Goal: Transaction & Acquisition: Purchase product/service

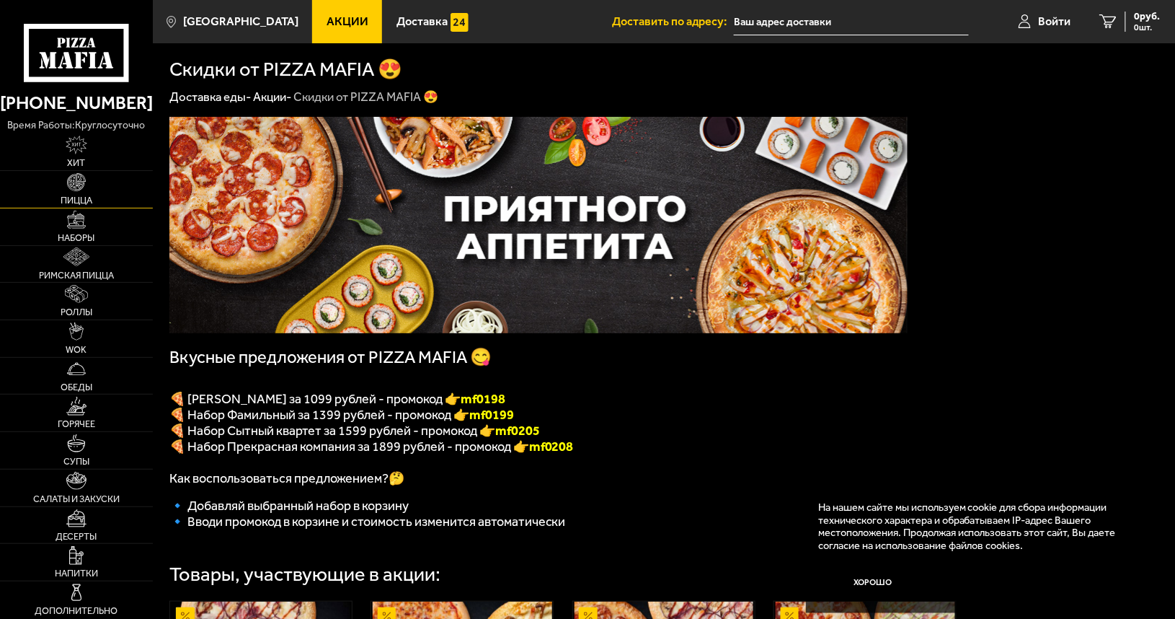
click at [73, 196] on span "Пицца" at bounding box center [77, 200] width 32 height 9
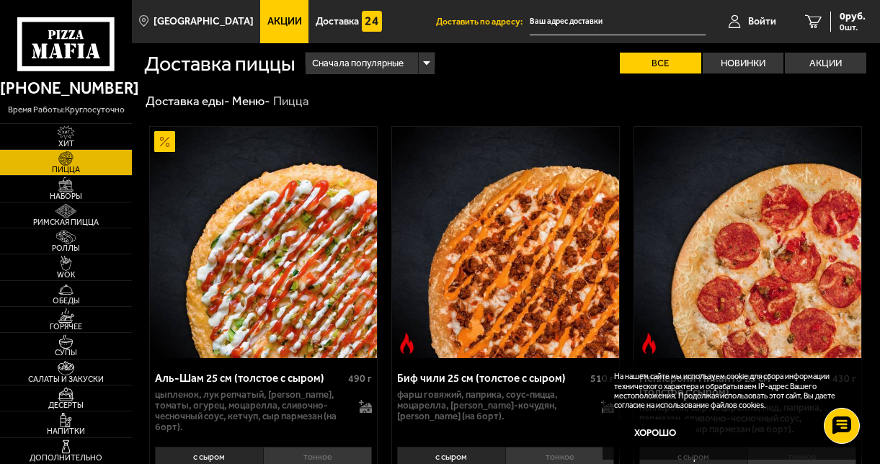
click at [294, 382] on div "Аль-Шам 25 см (толстое с сыром)" at bounding box center [250, 378] width 190 height 13
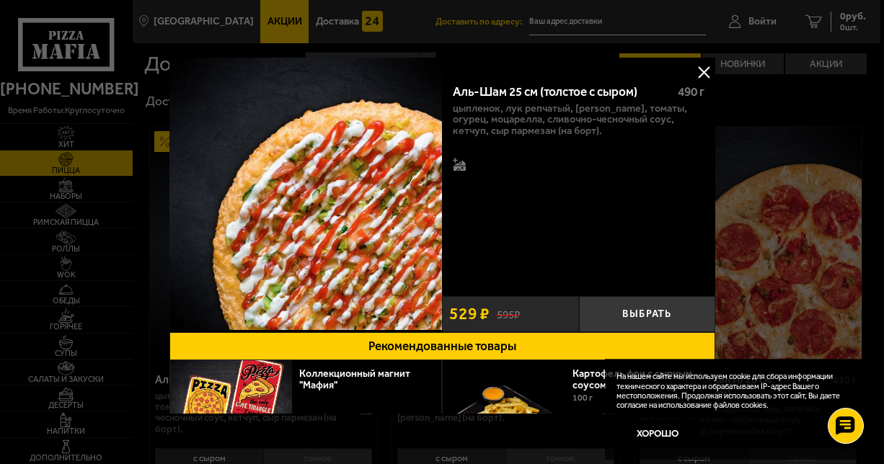
click at [702, 71] on button at bounding box center [704, 72] width 22 height 22
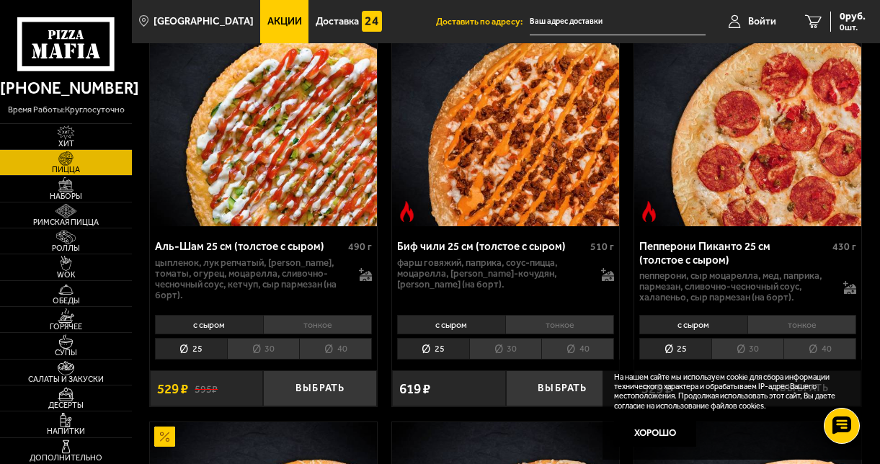
scroll to position [140, 0]
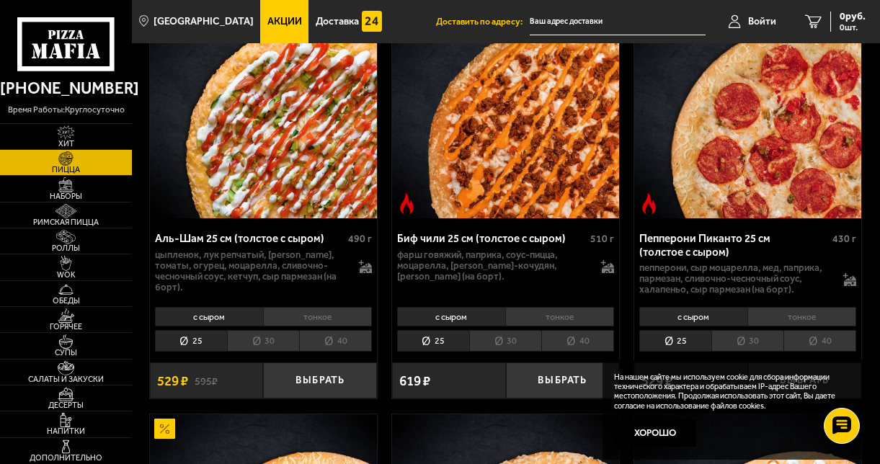
click at [264, 343] on li "30" at bounding box center [263, 341] width 72 height 22
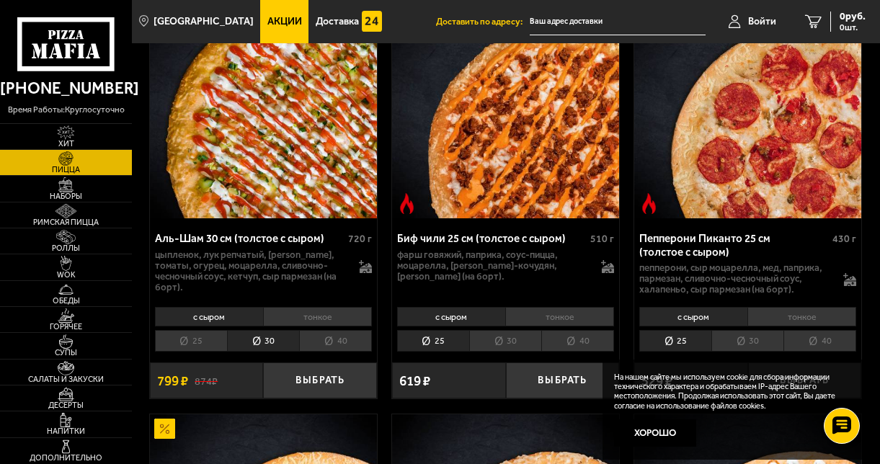
click at [326, 347] on li "40" at bounding box center [335, 341] width 73 height 22
click at [280, 343] on li "30" at bounding box center [263, 341] width 72 height 22
click at [314, 317] on li "тонкое" at bounding box center [317, 316] width 109 height 19
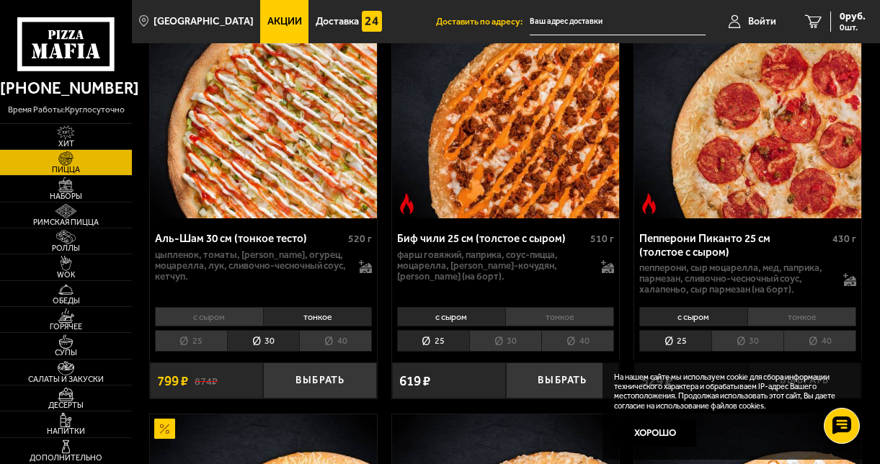
scroll to position [0, 0]
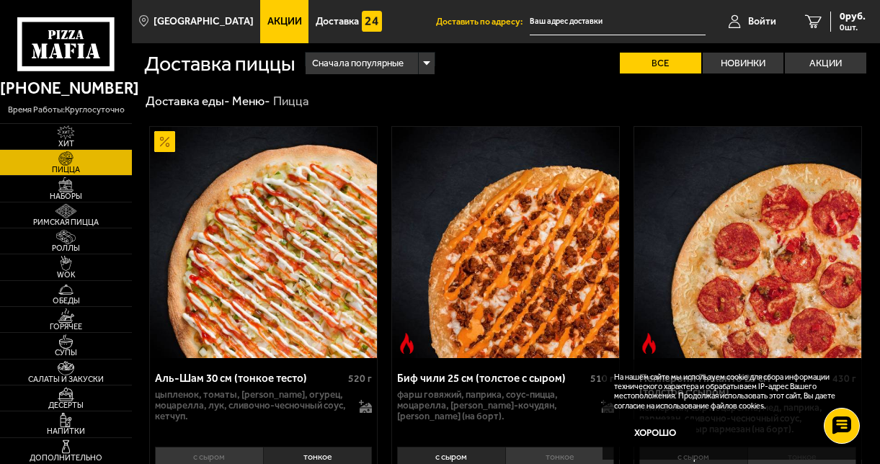
click at [428, 62] on div "Сначала популярные" at bounding box center [370, 64] width 129 height 22
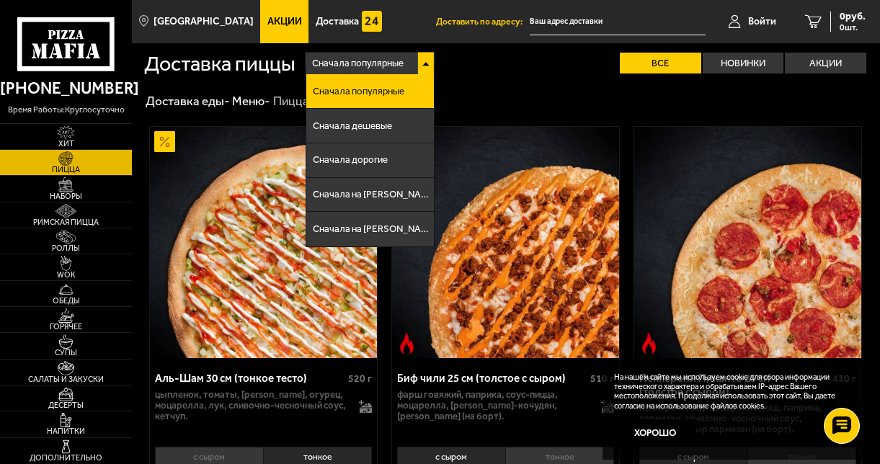
click at [428, 62] on div "Сначала популярные" at bounding box center [370, 64] width 129 height 22
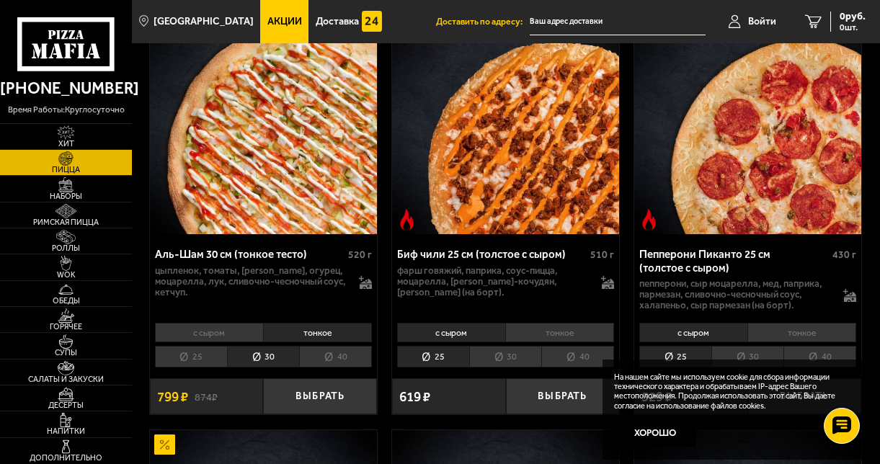
scroll to position [132, 0]
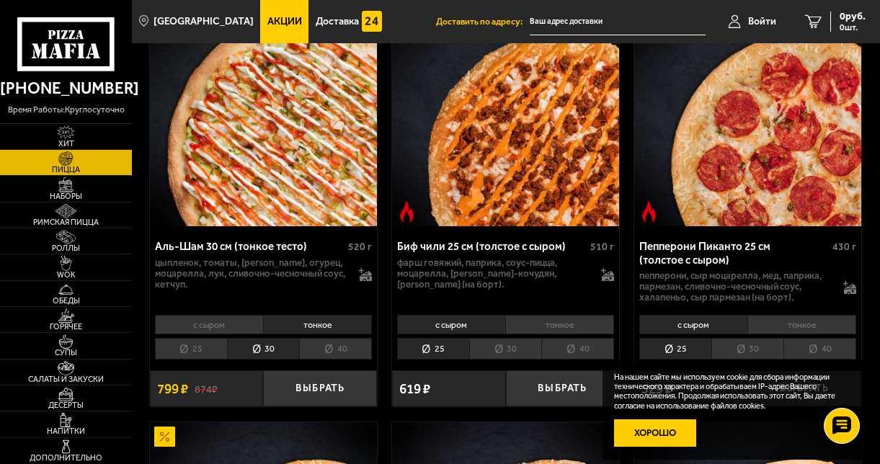
click at [653, 430] on button "Хорошо" at bounding box center [655, 433] width 82 height 27
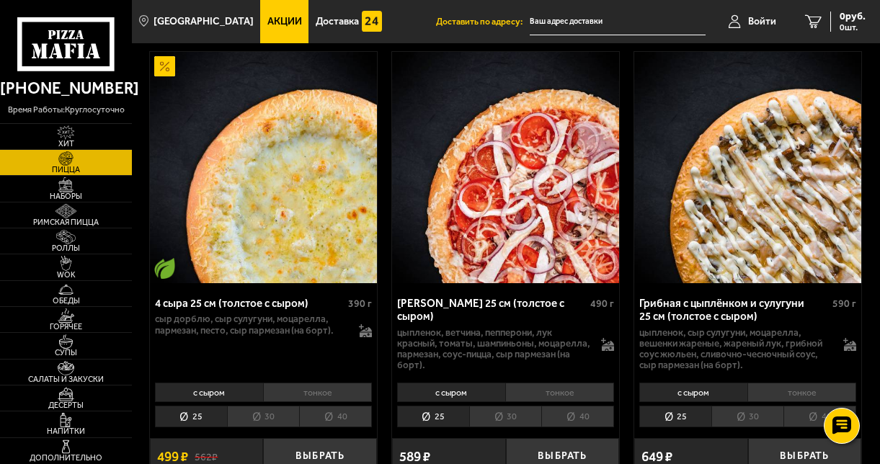
scroll to position [519, 0]
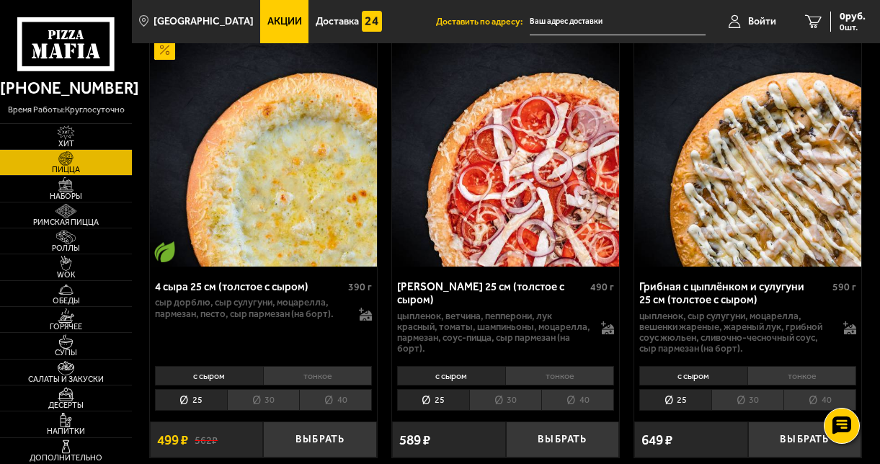
click at [330, 376] on li "тонкое" at bounding box center [317, 375] width 109 height 19
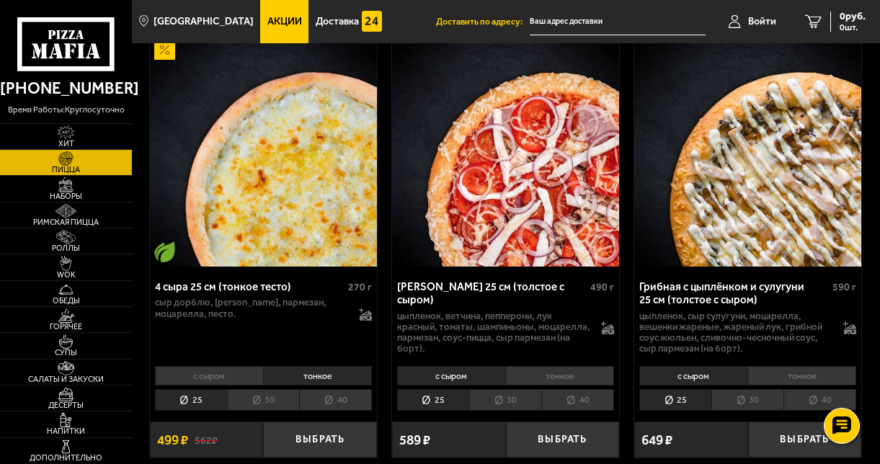
click at [278, 405] on li "30" at bounding box center [263, 400] width 72 height 22
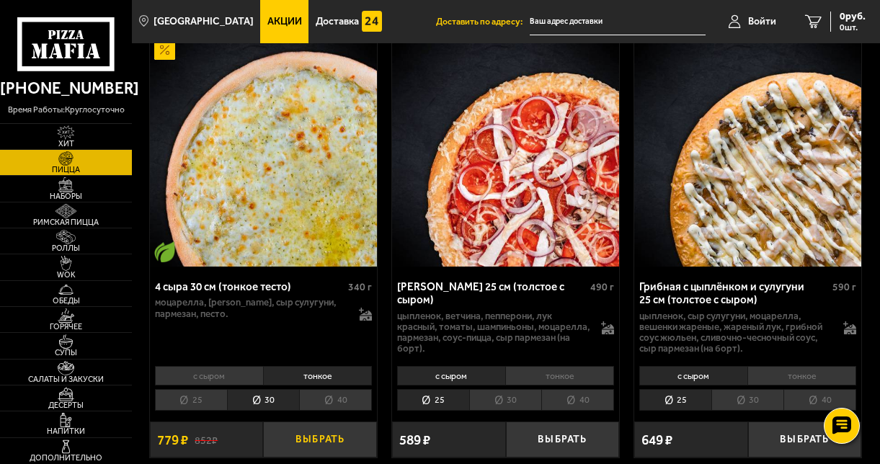
click at [317, 441] on button "Выбрать" at bounding box center [320, 440] width 114 height 37
click at [787, 379] on li "тонкое" at bounding box center [802, 375] width 109 height 19
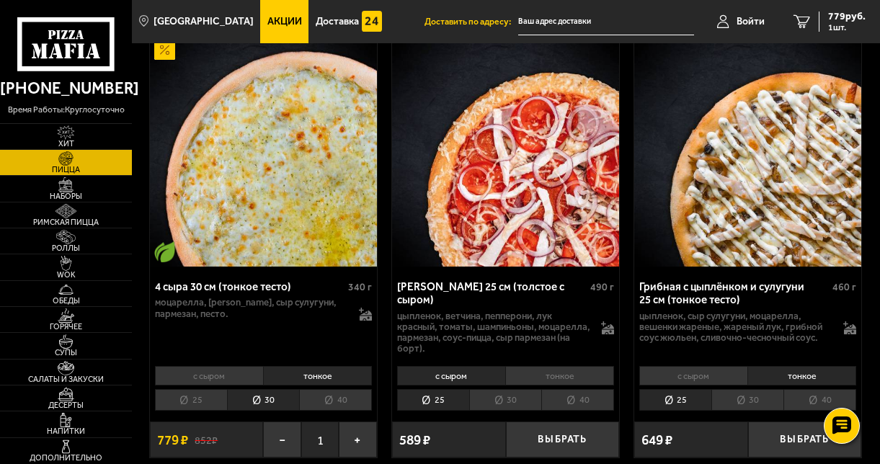
click at [760, 403] on li "30" at bounding box center [748, 400] width 72 height 22
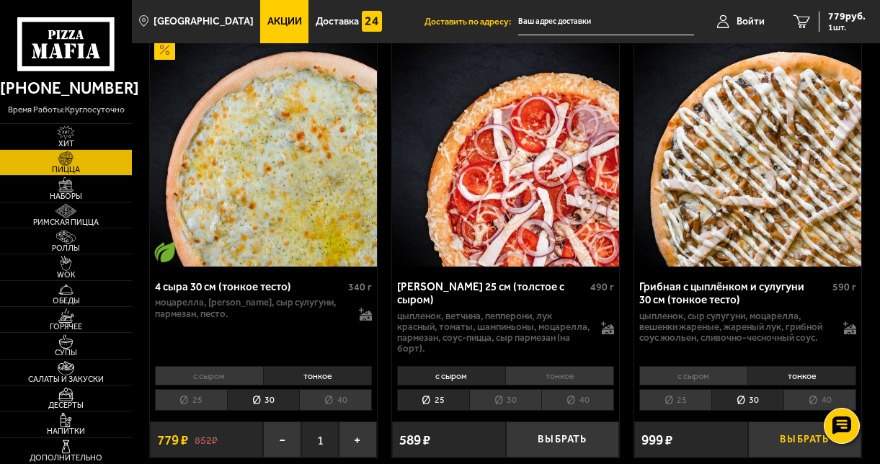
click at [786, 437] on button "Выбрать" at bounding box center [805, 440] width 114 height 37
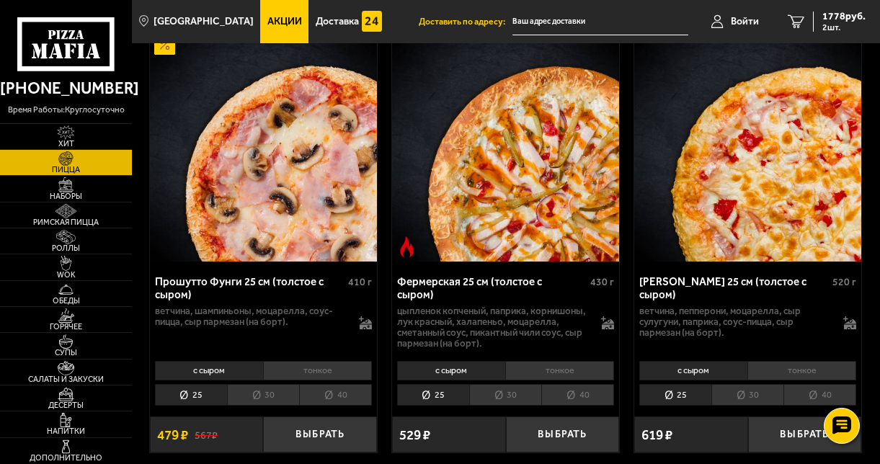
scroll to position [1417, 0]
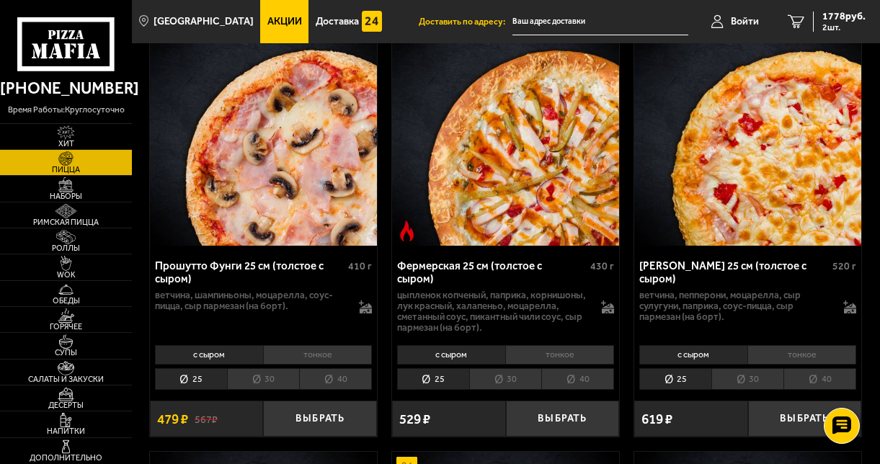
click at [575, 363] on li "тонкое" at bounding box center [559, 354] width 109 height 19
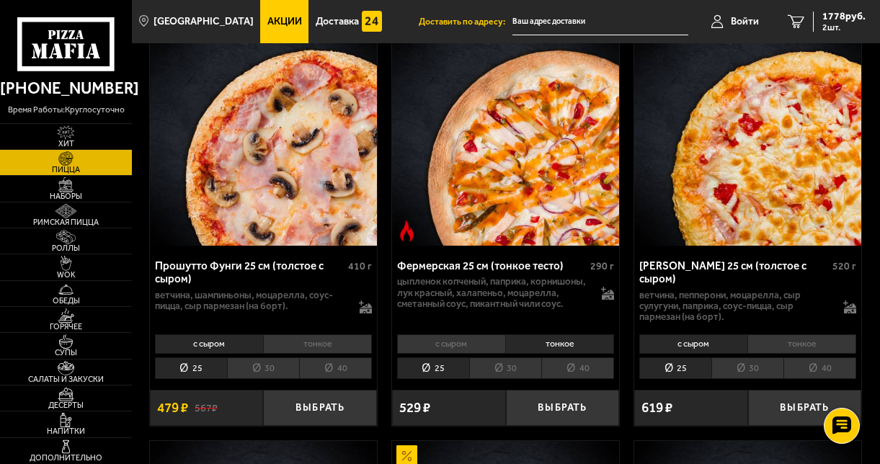
click at [503, 378] on li "30" at bounding box center [505, 369] width 72 height 22
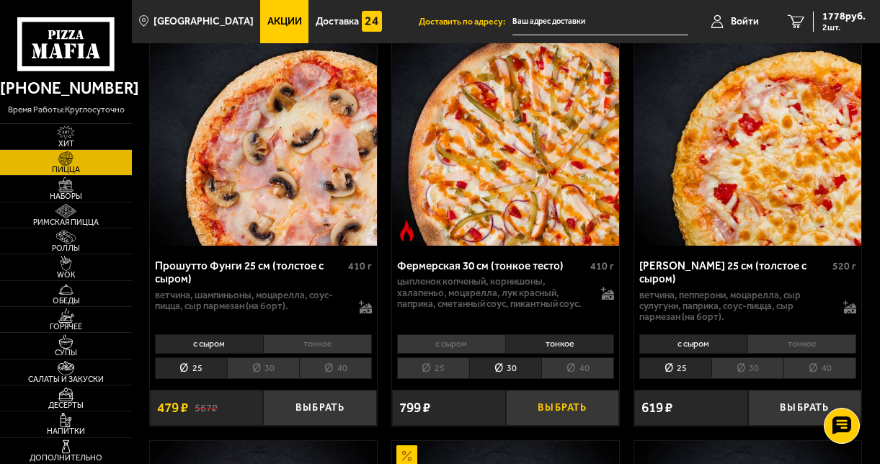
click at [553, 408] on button "Выбрать" at bounding box center [563, 408] width 114 height 37
click at [816, 354] on li "тонкое" at bounding box center [802, 344] width 109 height 19
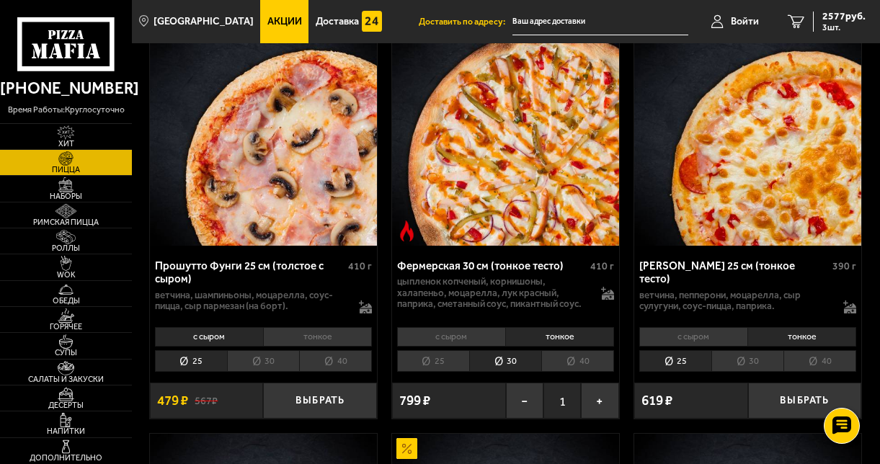
click at [769, 371] on li "30" at bounding box center [748, 361] width 72 height 22
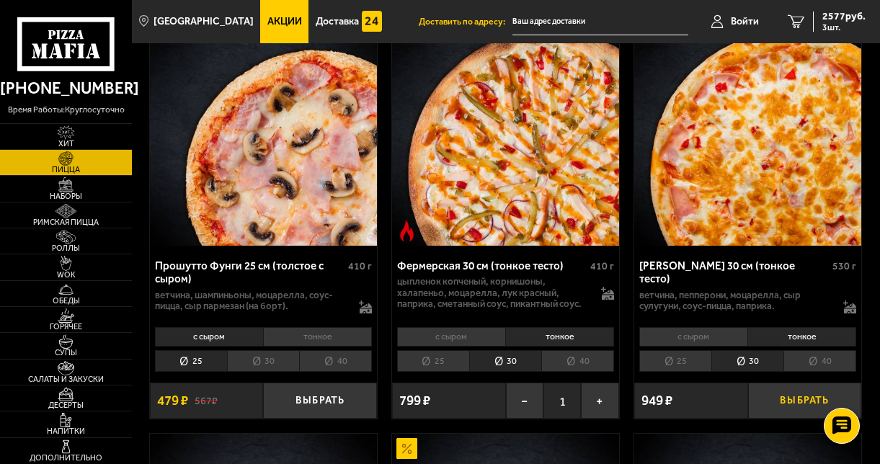
click at [790, 410] on button "Выбрать" at bounding box center [805, 401] width 114 height 37
drag, startPoint x: 880, startPoint y: 148, endPoint x: 883, endPoint y: 169, distance: 21.2
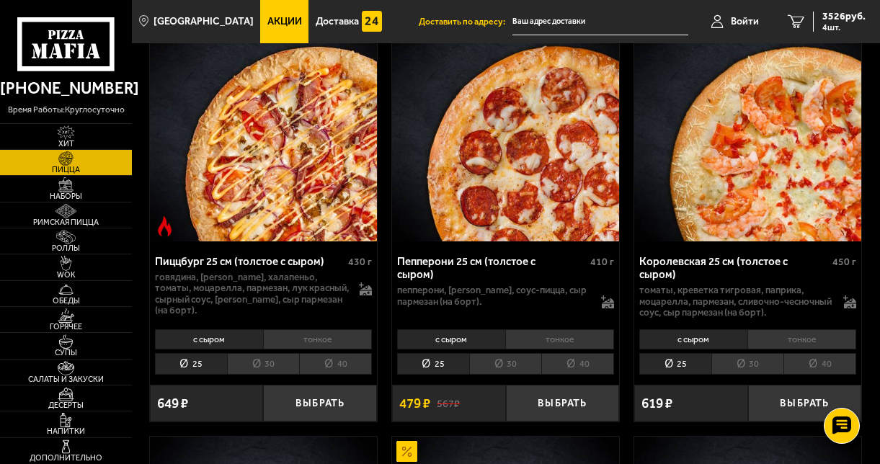
scroll to position [1858, 0]
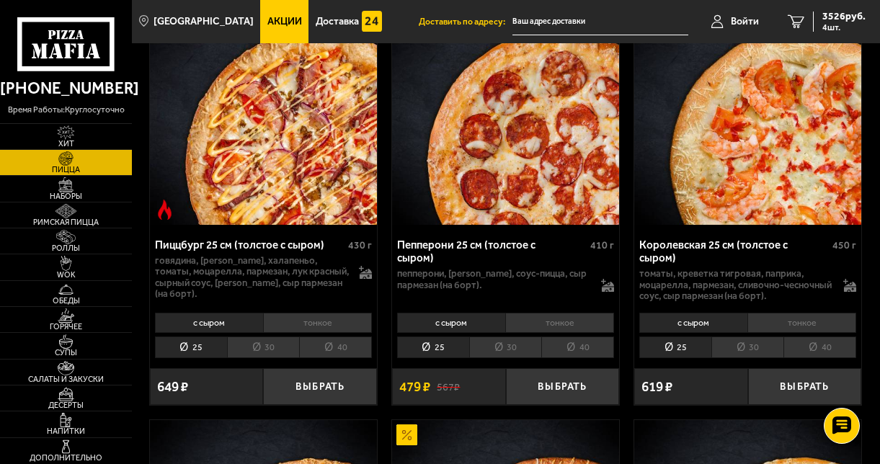
click at [810, 327] on li "тонкое" at bounding box center [802, 322] width 109 height 19
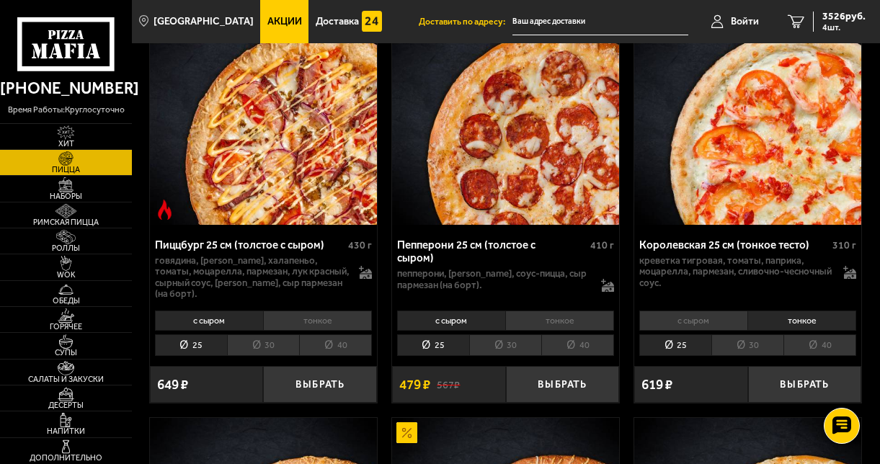
click at [759, 352] on li "30" at bounding box center [748, 346] width 72 height 22
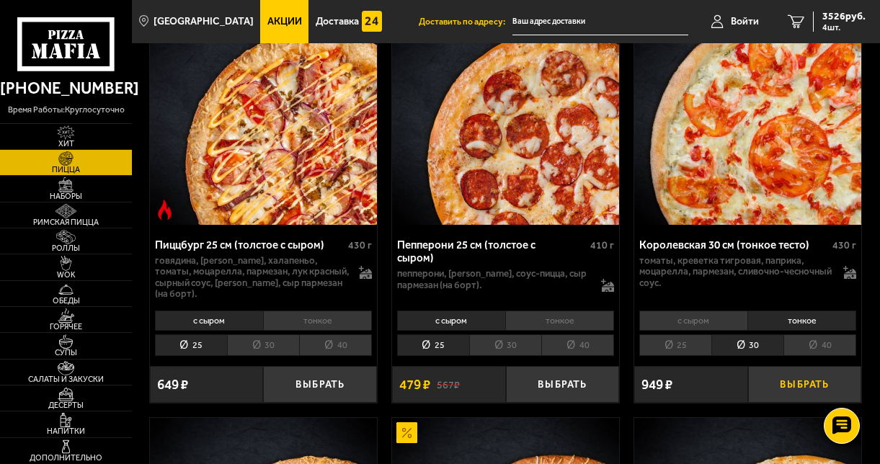
click at [782, 392] on button "Выбрать" at bounding box center [805, 384] width 114 height 37
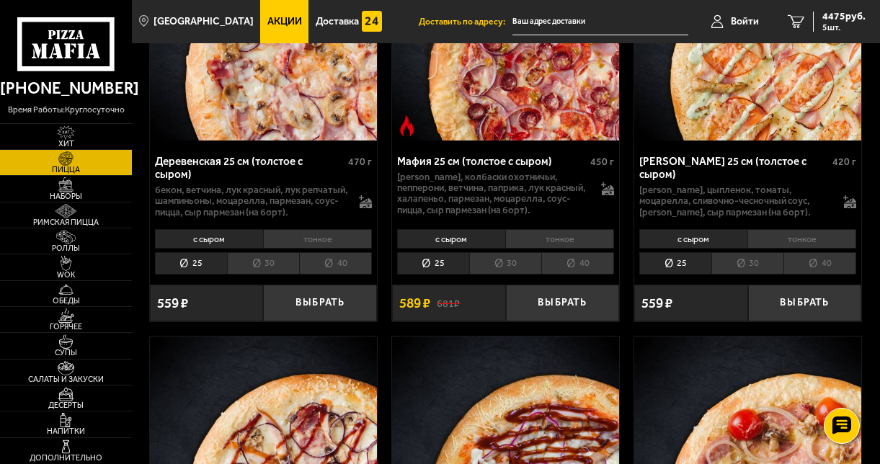
scroll to position [2375, 0]
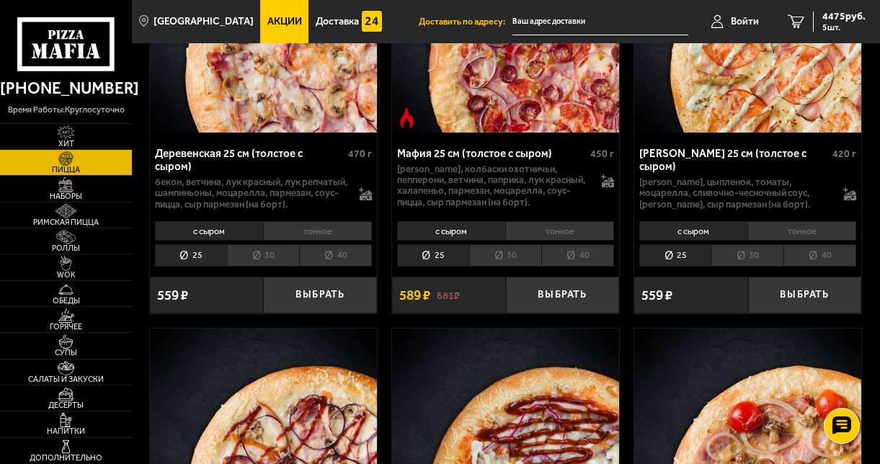
click at [573, 241] on li "тонкое" at bounding box center [559, 230] width 109 height 19
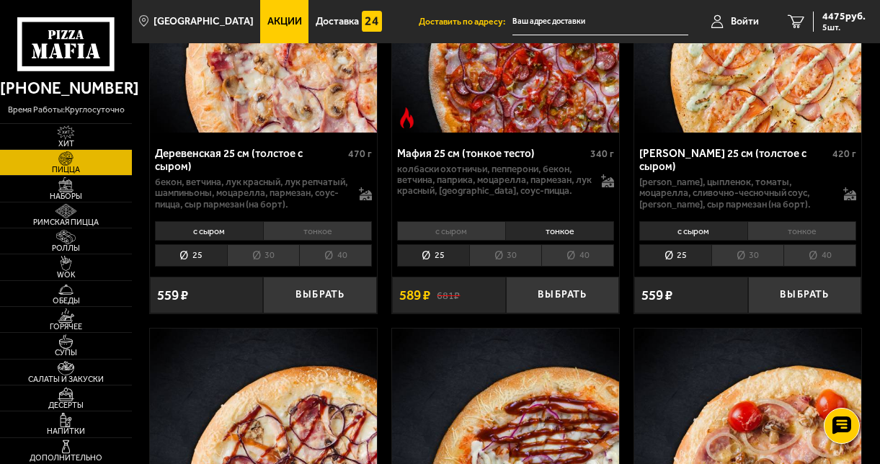
click at [508, 263] on li "30" at bounding box center [505, 255] width 72 height 22
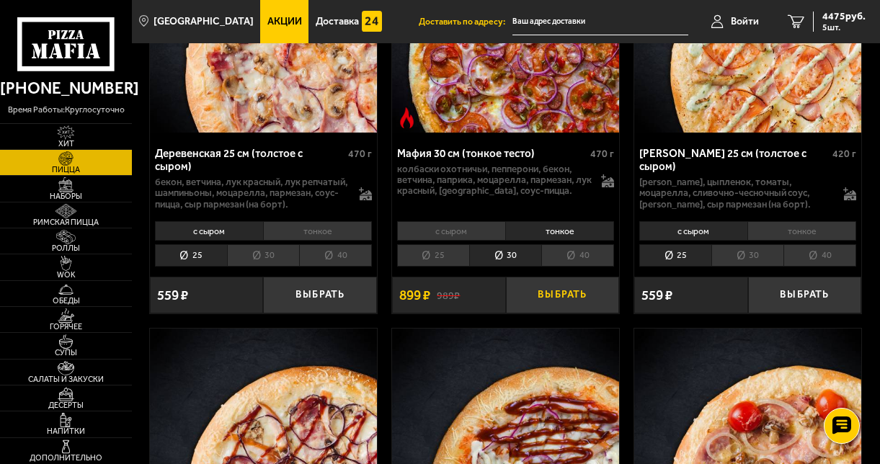
click at [557, 302] on button "Выбрать" at bounding box center [563, 295] width 114 height 37
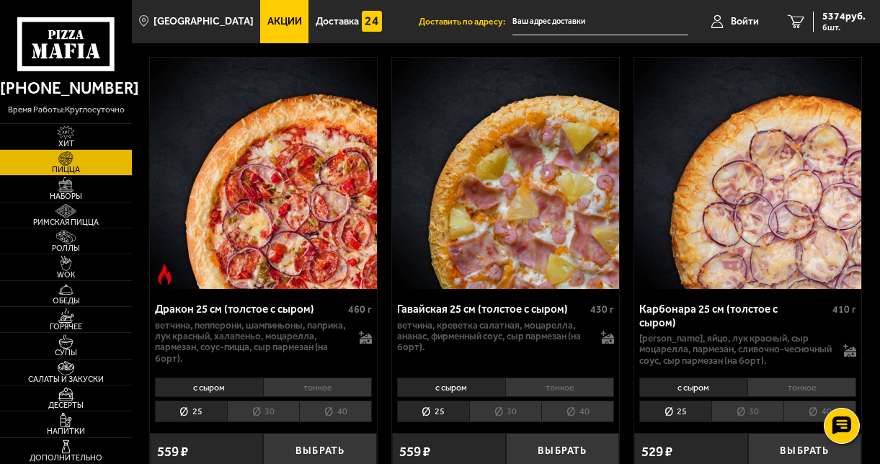
scroll to position [3542, 0]
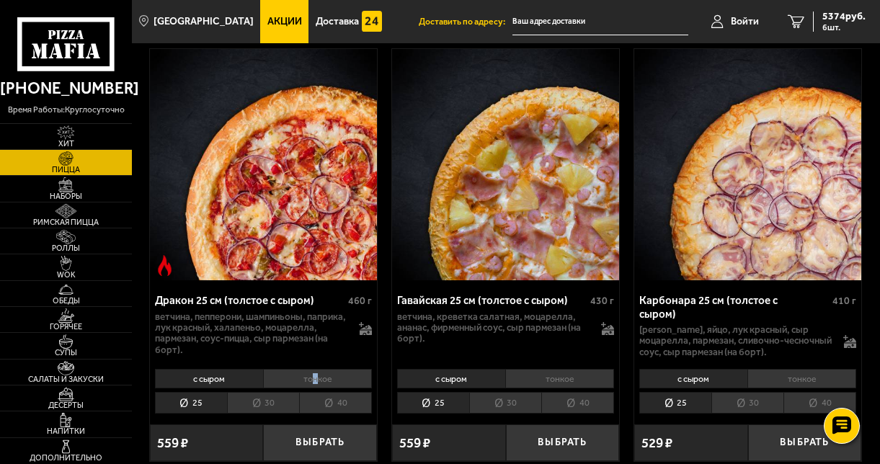
click at [314, 383] on li "тонкое" at bounding box center [317, 378] width 109 height 19
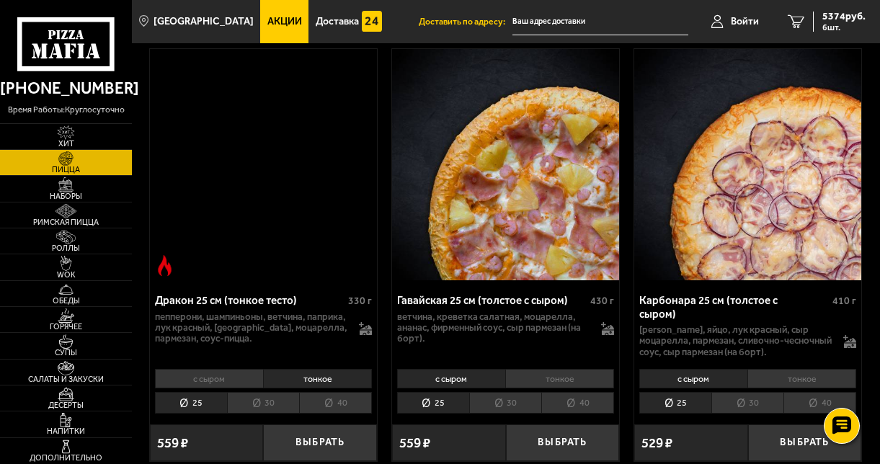
click at [314, 392] on li "40" at bounding box center [335, 403] width 73 height 22
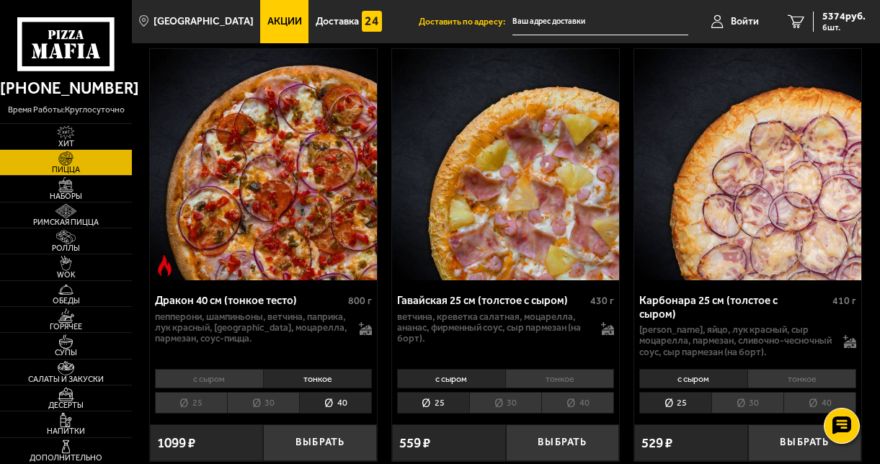
click at [315, 371] on li "тонкое" at bounding box center [317, 378] width 109 height 19
click at [265, 392] on li "30" at bounding box center [263, 403] width 72 height 22
click at [327, 436] on button "Выбрать" at bounding box center [320, 443] width 114 height 37
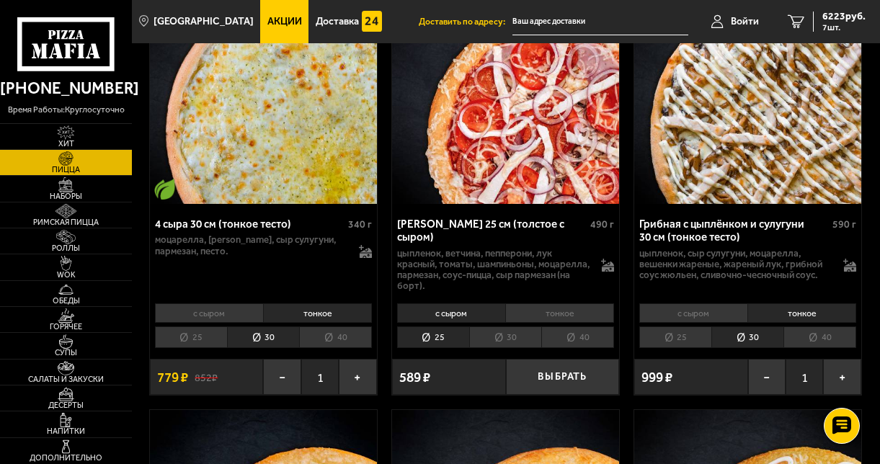
scroll to position [459, 0]
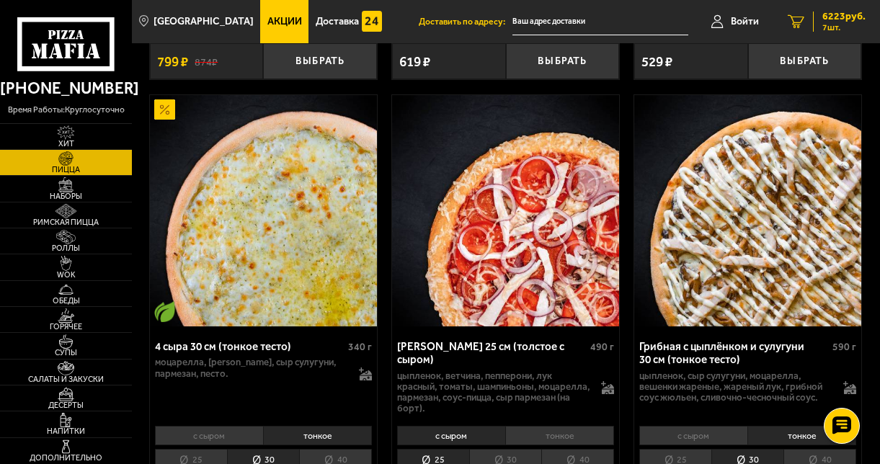
click at [828, 14] on span "6223 руб." at bounding box center [844, 17] width 43 height 10
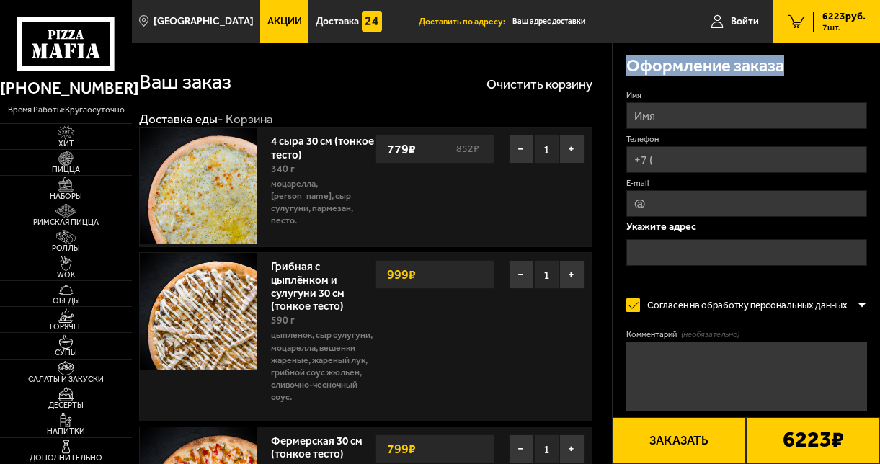
drag, startPoint x: 880, startPoint y: 87, endPoint x: 881, endPoint y: 97, distance: 10.2
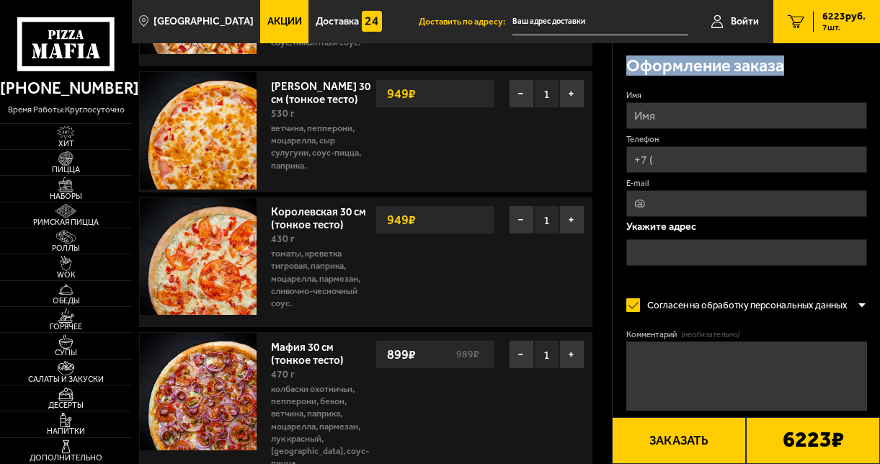
scroll to position [485, 0]
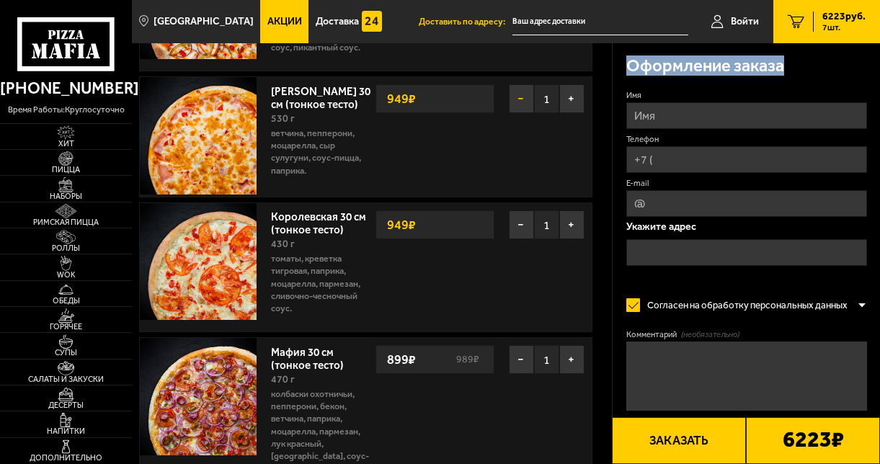
click at [521, 104] on button "−" at bounding box center [521, 98] width 25 height 29
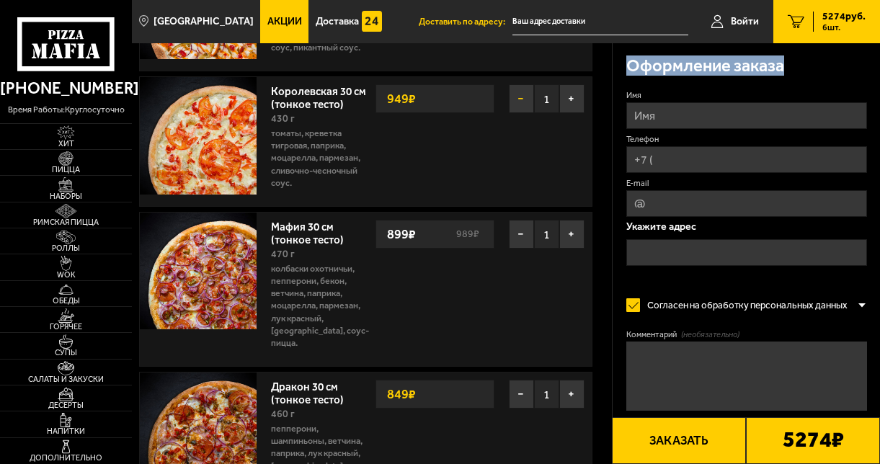
click at [518, 100] on button "−" at bounding box center [521, 98] width 25 height 29
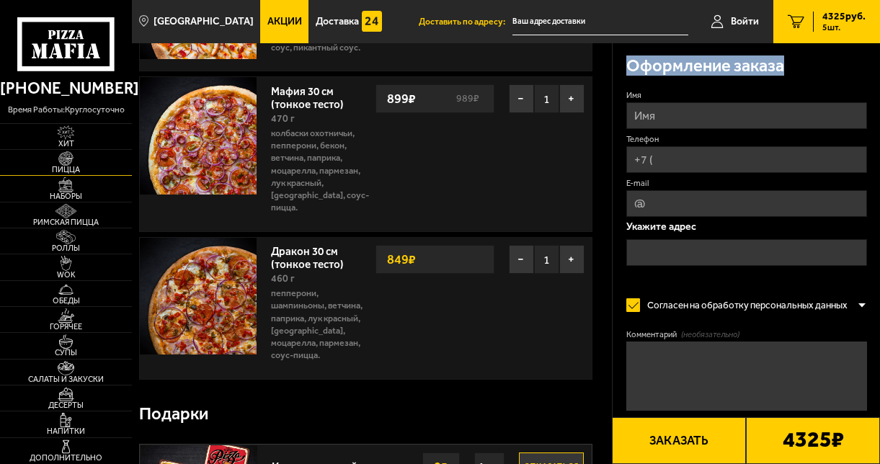
click at [64, 162] on img at bounding box center [65, 158] width 35 height 14
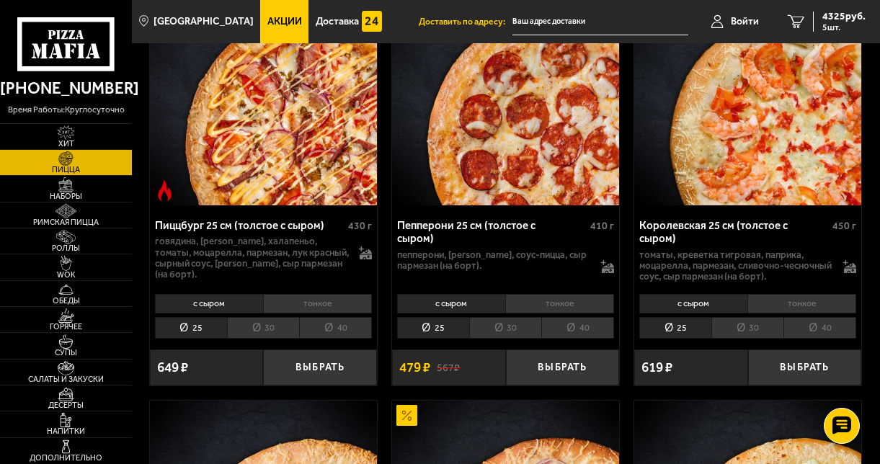
scroll to position [1904, 0]
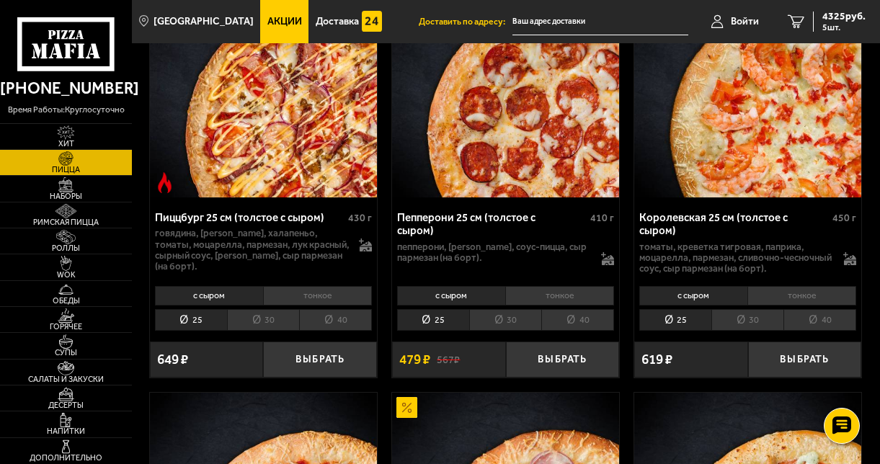
click at [796, 303] on li "тонкое" at bounding box center [802, 295] width 109 height 19
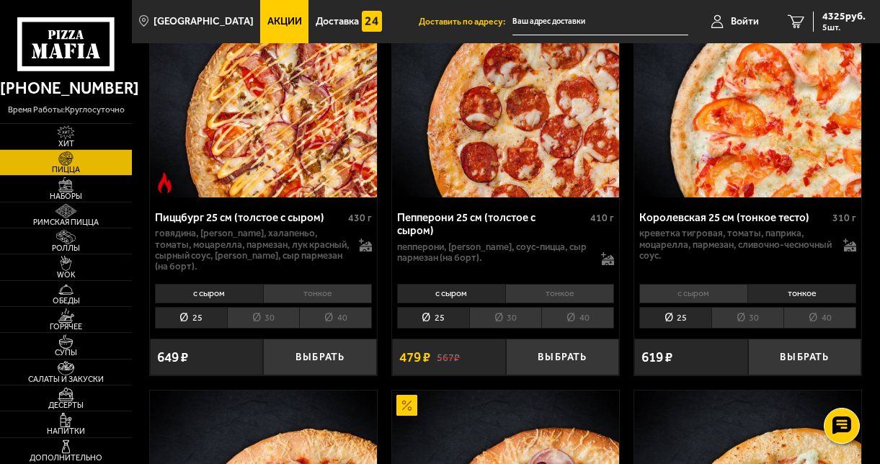
click at [763, 325] on li "30" at bounding box center [748, 318] width 72 height 22
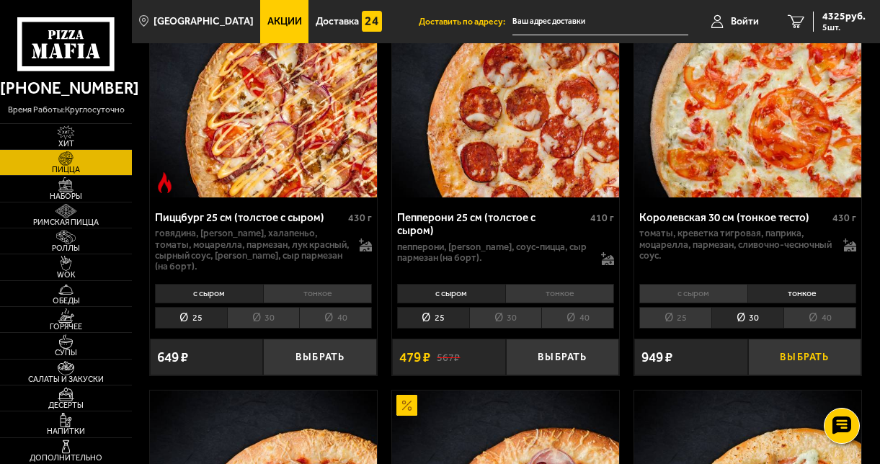
click at [791, 359] on button "Выбрать" at bounding box center [805, 357] width 114 height 37
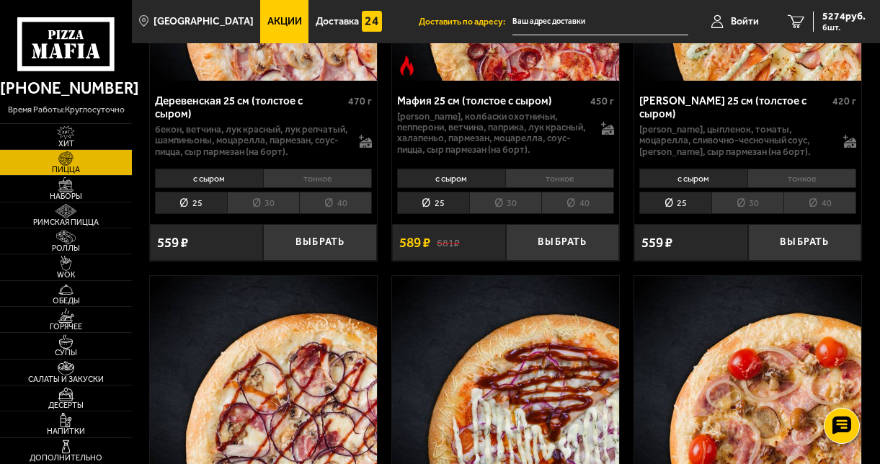
scroll to position [2397, 0]
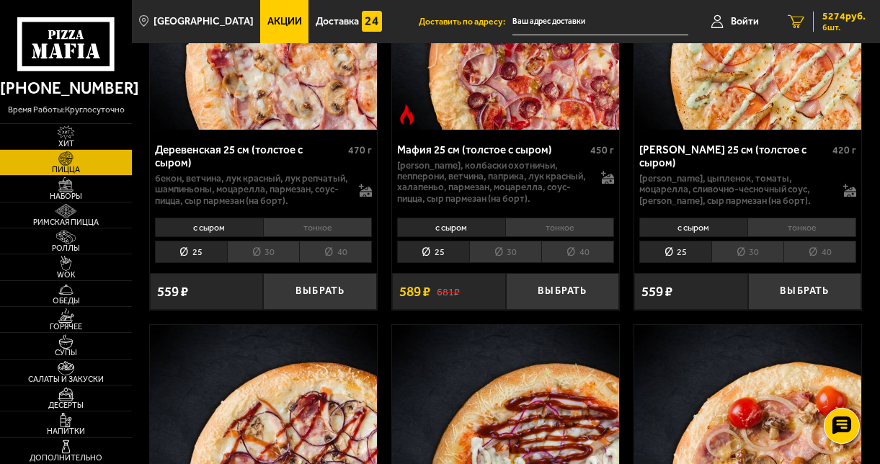
click at [823, 22] on span "5274 руб." at bounding box center [844, 17] width 43 height 10
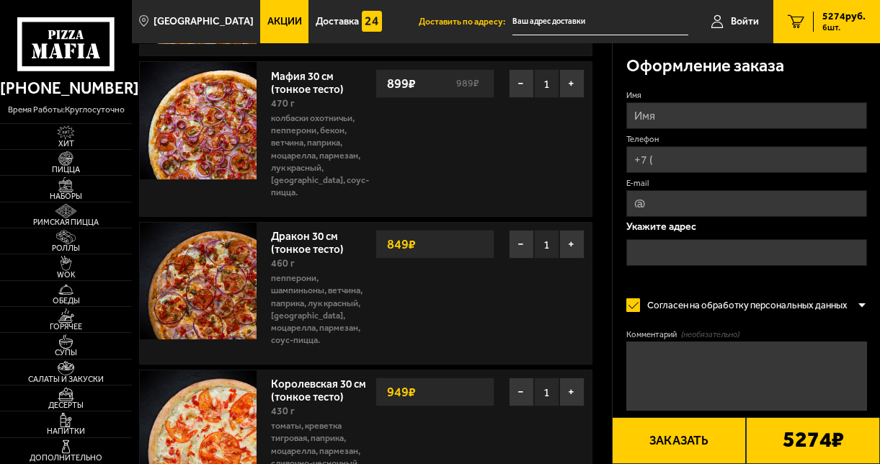
scroll to position [497, 0]
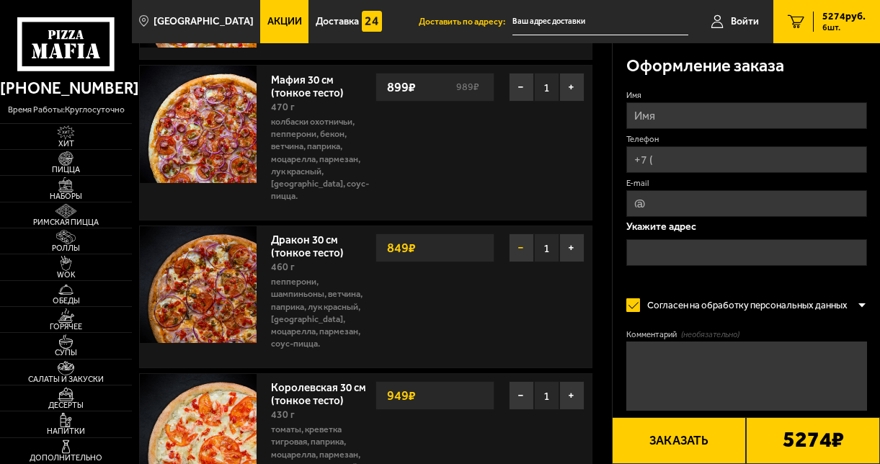
click at [523, 239] on button "−" at bounding box center [521, 248] width 25 height 29
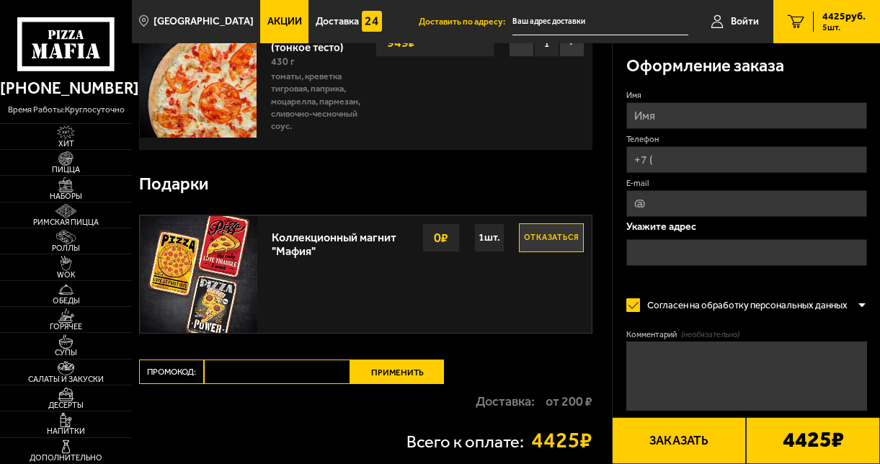
scroll to position [704, 0]
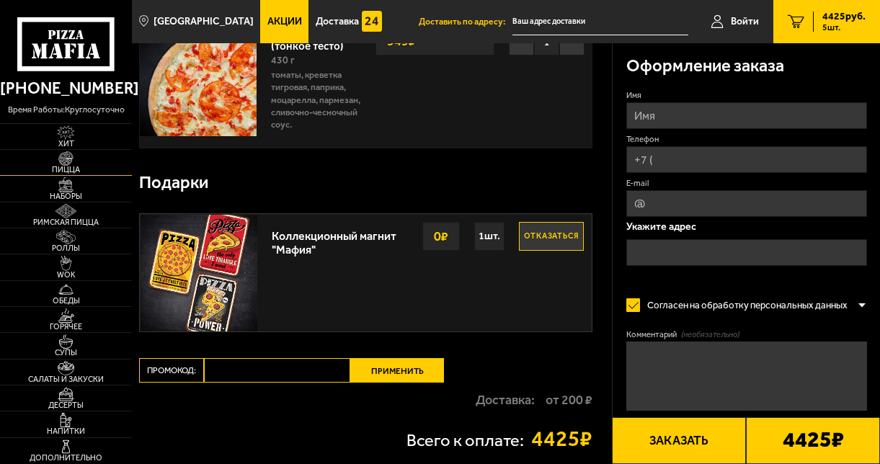
click at [57, 167] on span "Пицца" at bounding box center [66, 170] width 132 height 8
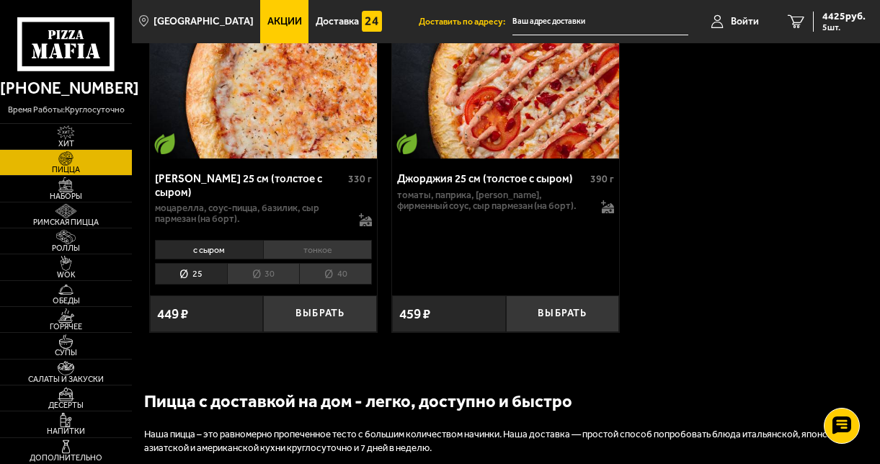
scroll to position [3956, 0]
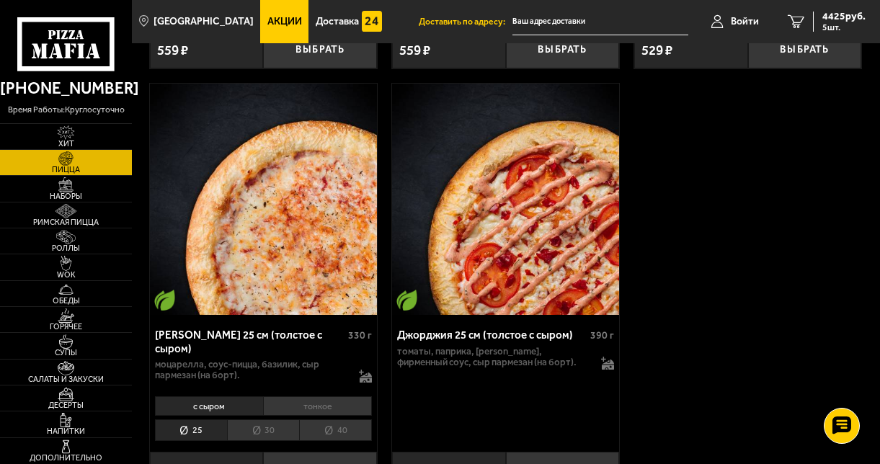
click at [326, 399] on li "тонкое" at bounding box center [317, 406] width 109 height 19
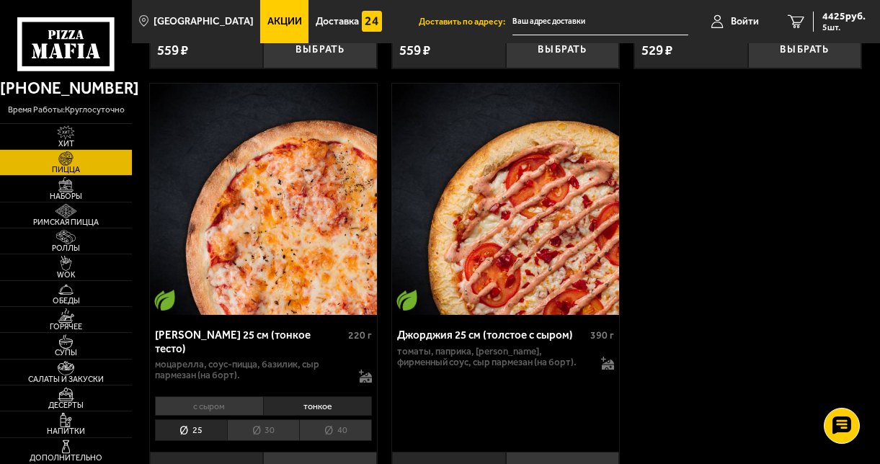
click at [266, 423] on li "30" at bounding box center [263, 431] width 72 height 22
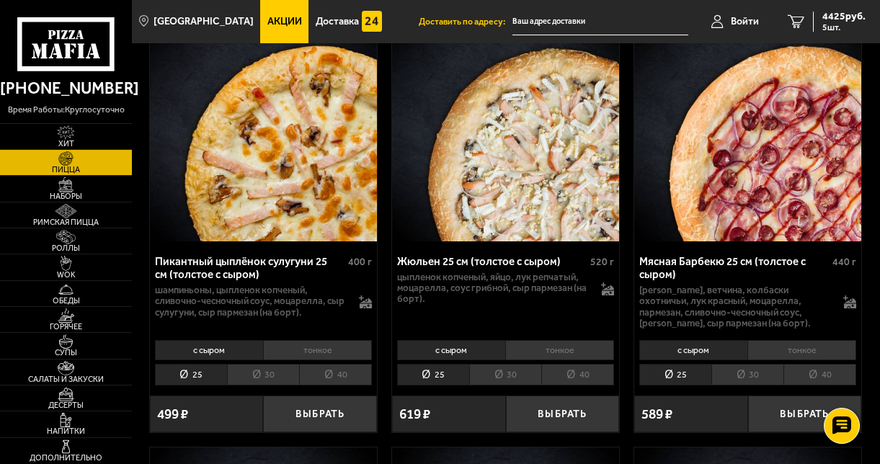
scroll to position [3181, 0]
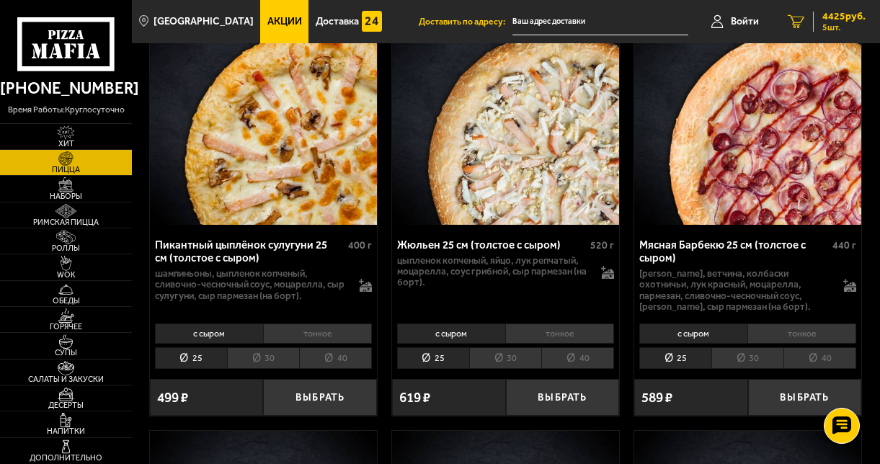
click at [793, 23] on icon "5" at bounding box center [796, 21] width 17 height 14
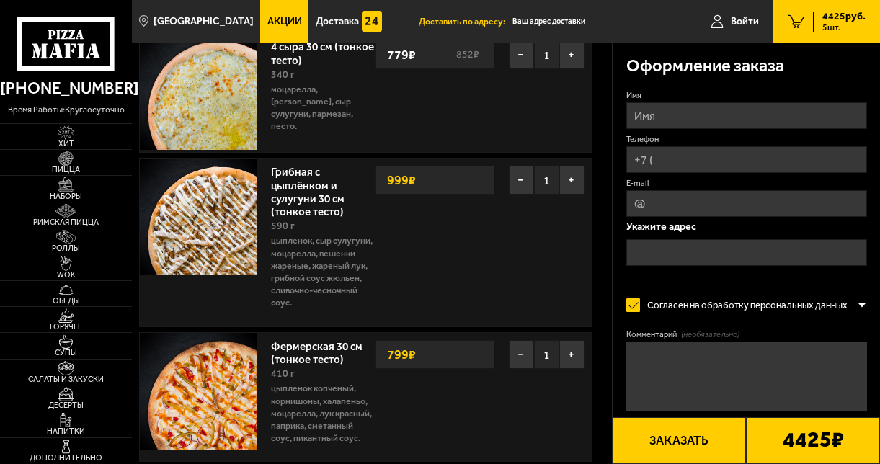
scroll to position [66, 0]
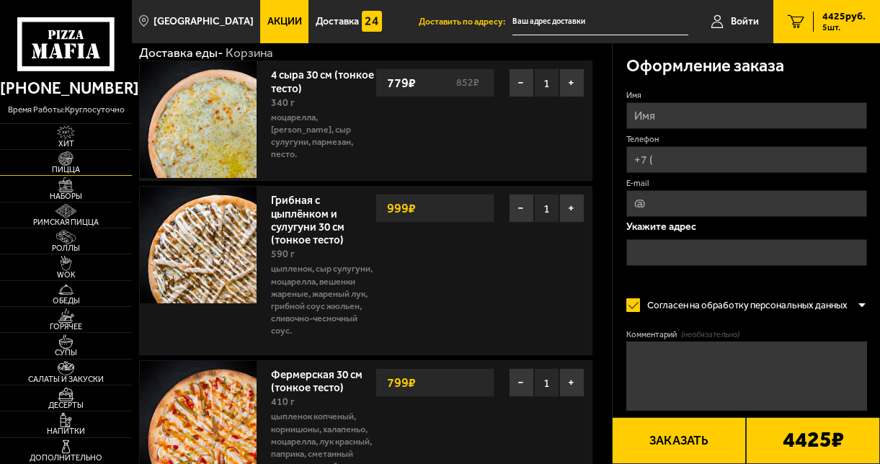
click at [57, 174] on span "Пицца" at bounding box center [66, 170] width 132 height 8
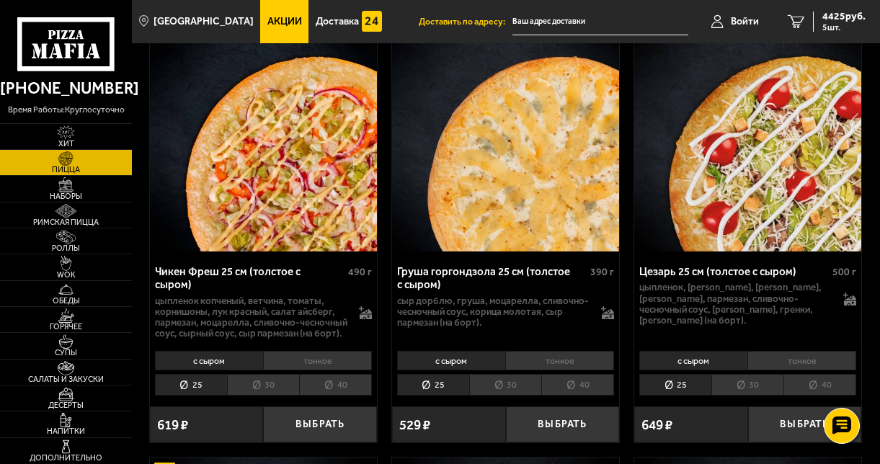
scroll to position [997, 0]
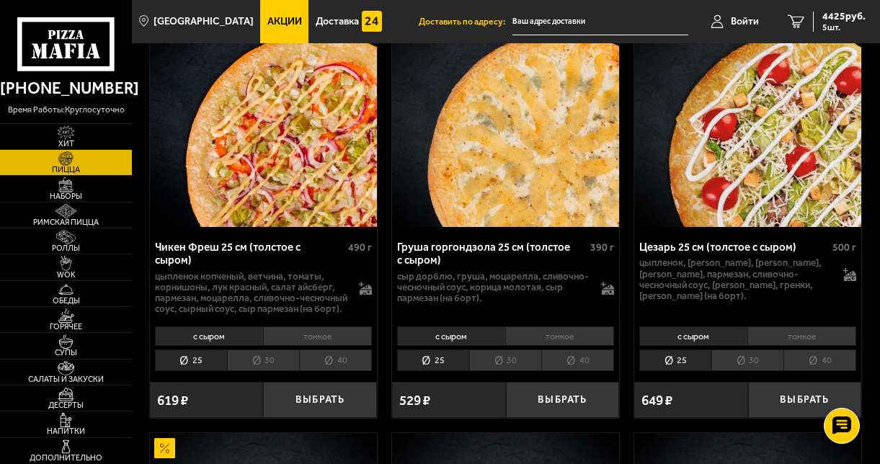
click at [573, 335] on li "тонкое" at bounding box center [559, 336] width 109 height 19
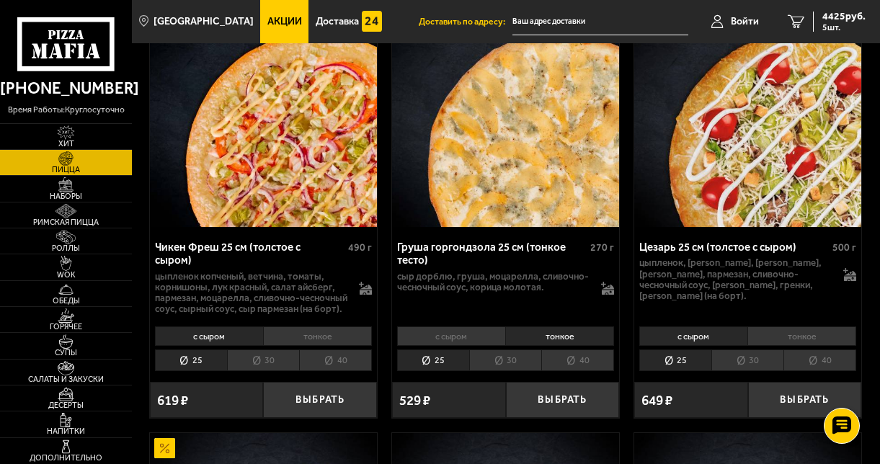
click at [511, 364] on li "30" at bounding box center [505, 361] width 72 height 22
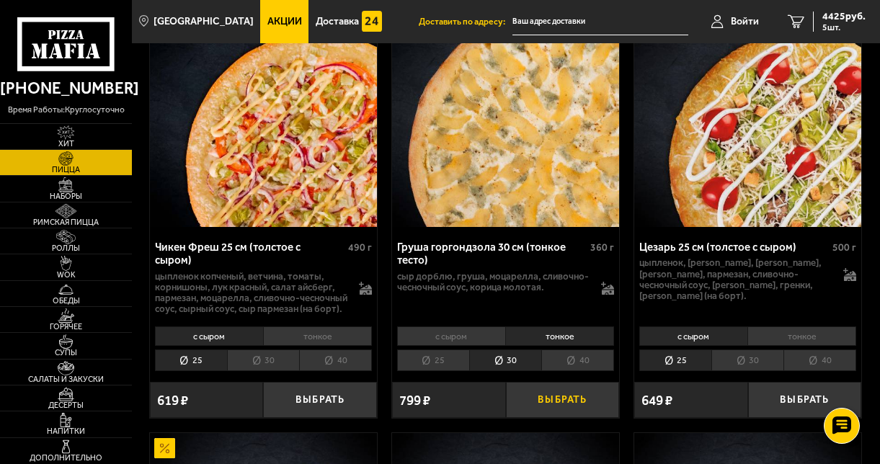
click at [550, 402] on button "Выбрать" at bounding box center [563, 400] width 114 height 37
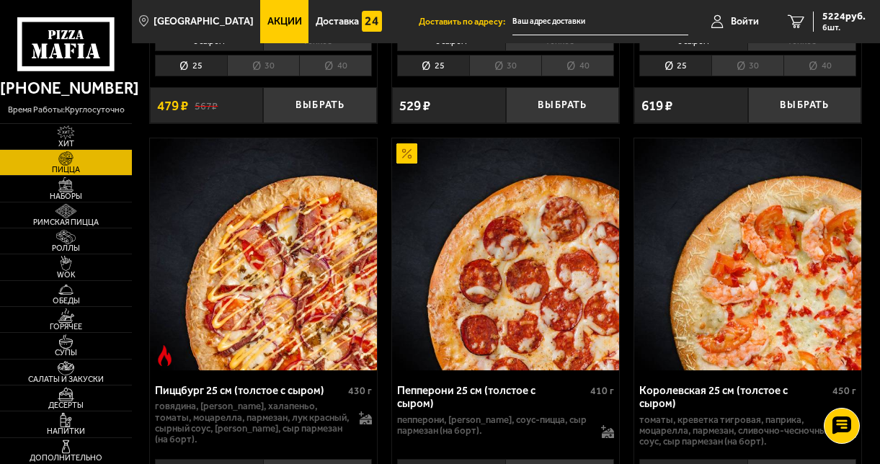
scroll to position [1723, 0]
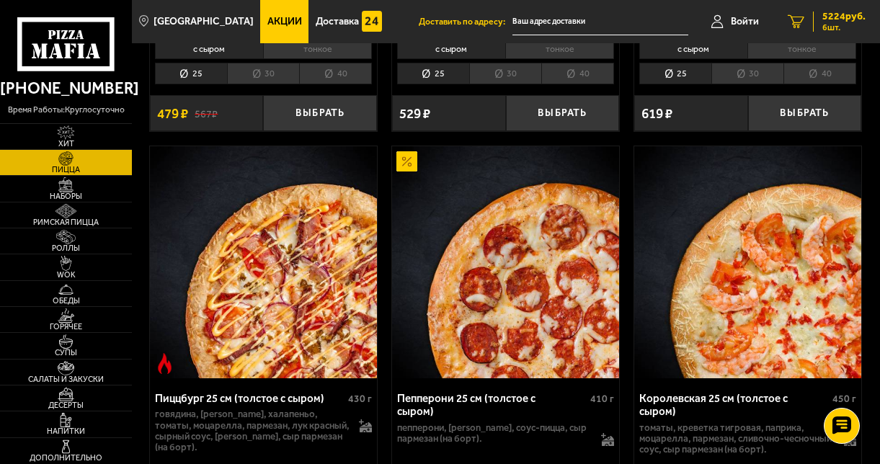
click at [799, 25] on icon "6" at bounding box center [796, 21] width 17 height 14
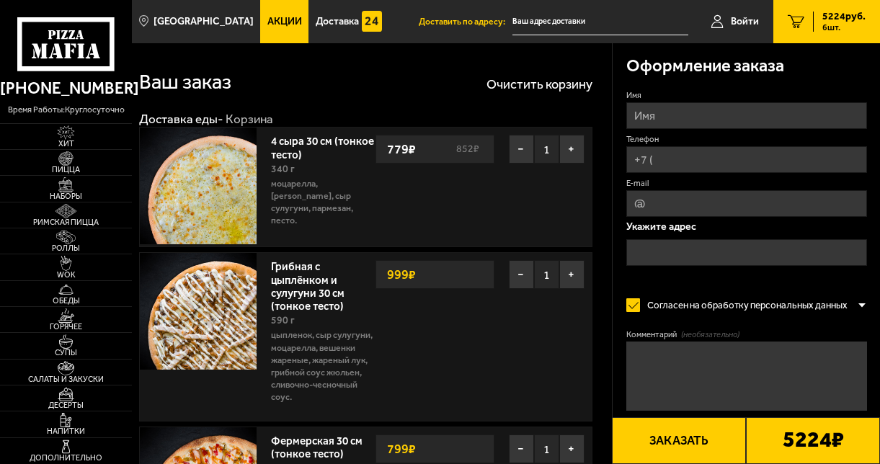
click at [290, 154] on link "4 сыра 30 см (тонкое тесто)" at bounding box center [322, 146] width 103 height 30
click at [293, 151] on link "4 сыра 30 см (тонкое тесто)" at bounding box center [322, 146] width 103 height 30
click at [226, 195] on img at bounding box center [198, 186] width 117 height 117
click at [200, 211] on img at bounding box center [198, 186] width 117 height 117
click at [311, 141] on link "4 сыра 30 см (тонкое тесто)" at bounding box center [322, 146] width 103 height 30
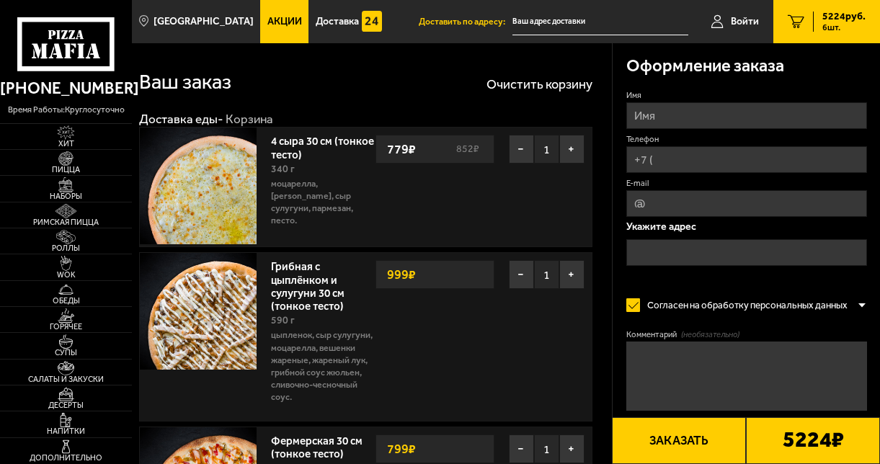
click at [247, 317] on img at bounding box center [198, 311] width 117 height 117
click at [68, 172] on span "Пицца" at bounding box center [66, 170] width 132 height 8
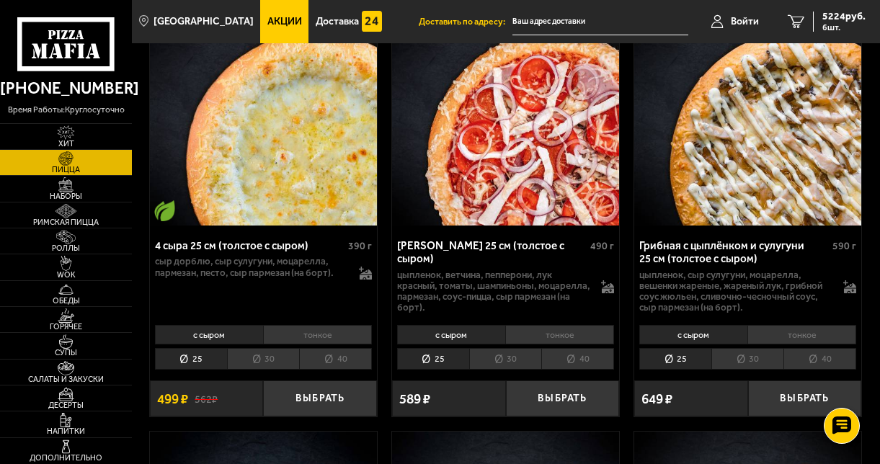
scroll to position [544, 0]
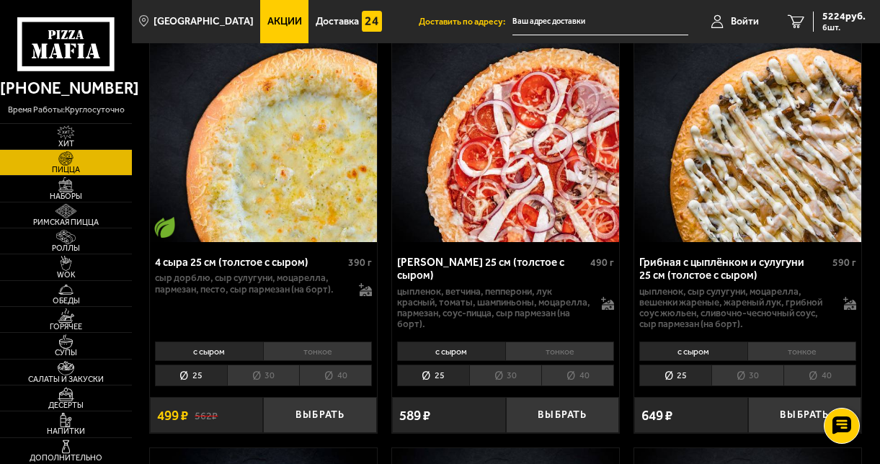
click at [318, 353] on li "тонкое" at bounding box center [317, 351] width 109 height 19
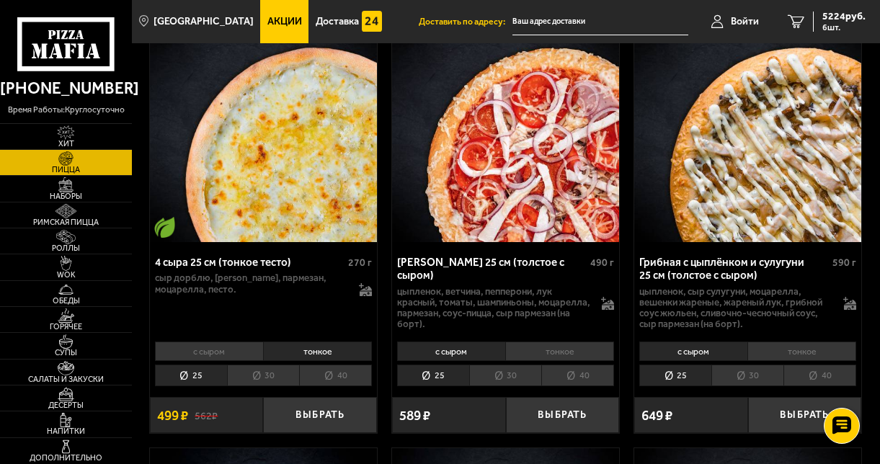
click at [329, 376] on li "40" at bounding box center [335, 376] width 73 height 22
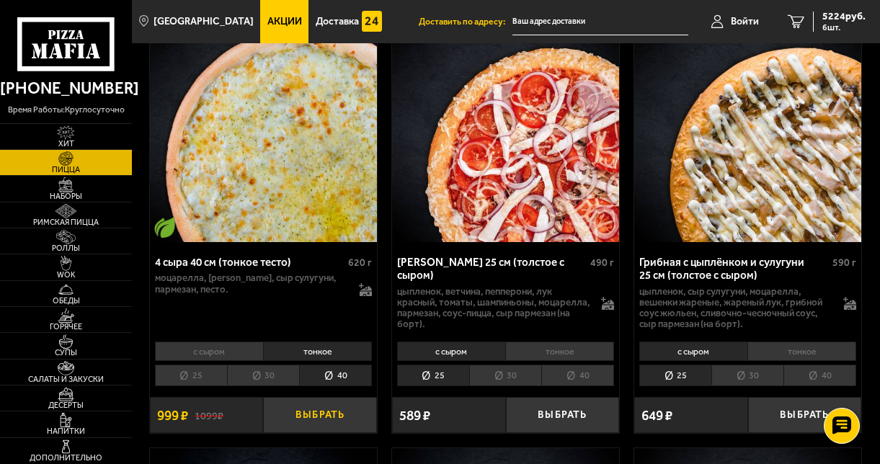
click at [327, 417] on button "Выбрать" at bounding box center [320, 415] width 114 height 37
click at [797, 354] on li "тонкое" at bounding box center [802, 351] width 109 height 19
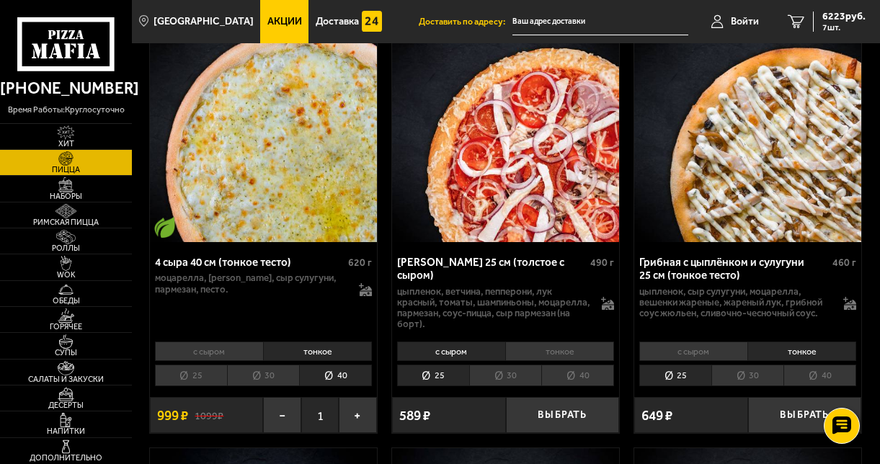
click at [815, 374] on li "40" at bounding box center [820, 376] width 73 height 22
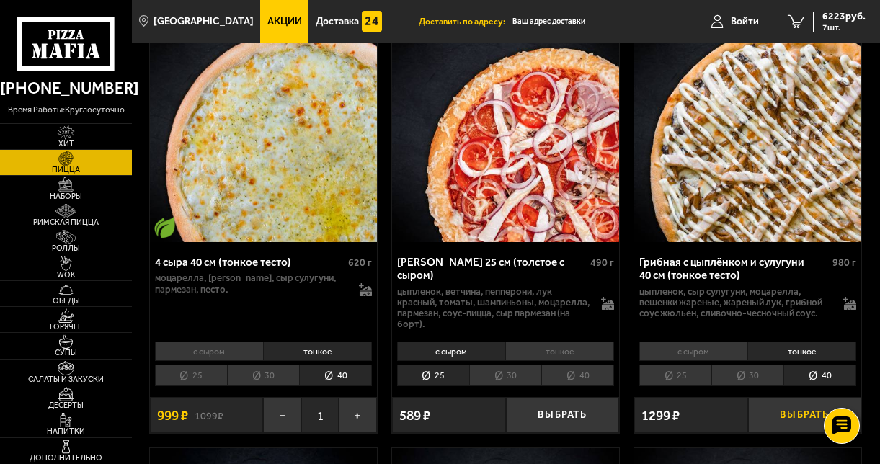
click at [795, 420] on button "Выбрать" at bounding box center [805, 415] width 114 height 37
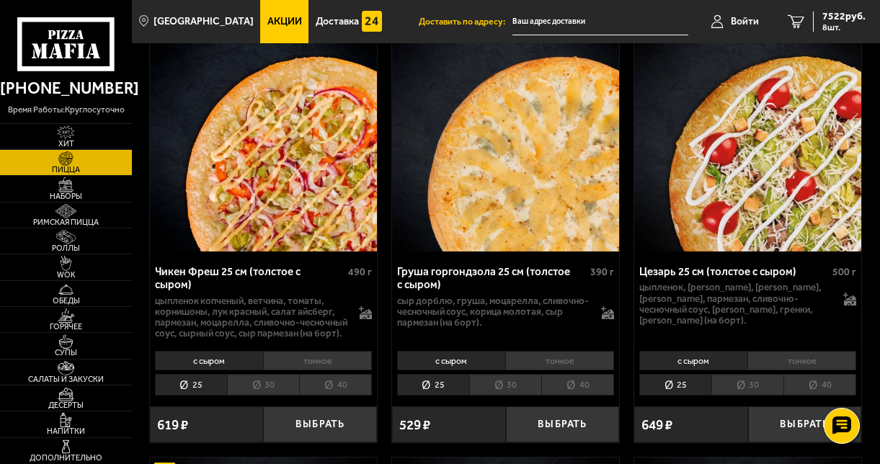
scroll to position [989, 0]
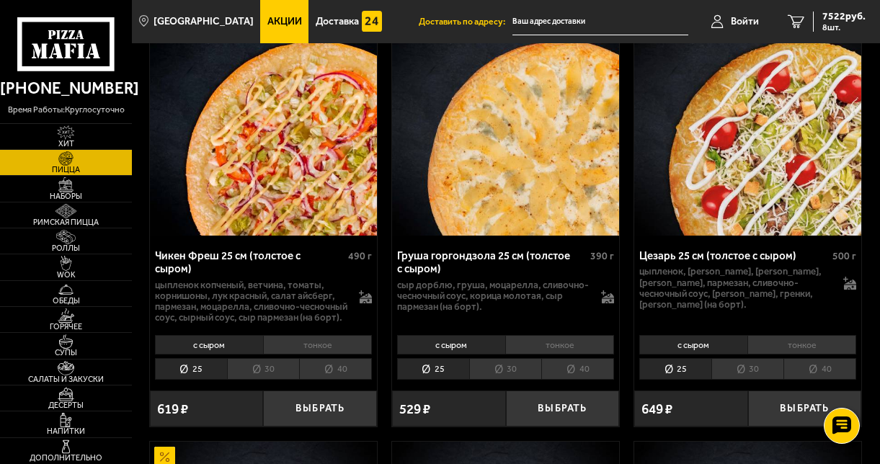
click at [570, 350] on li "тонкое" at bounding box center [559, 344] width 109 height 19
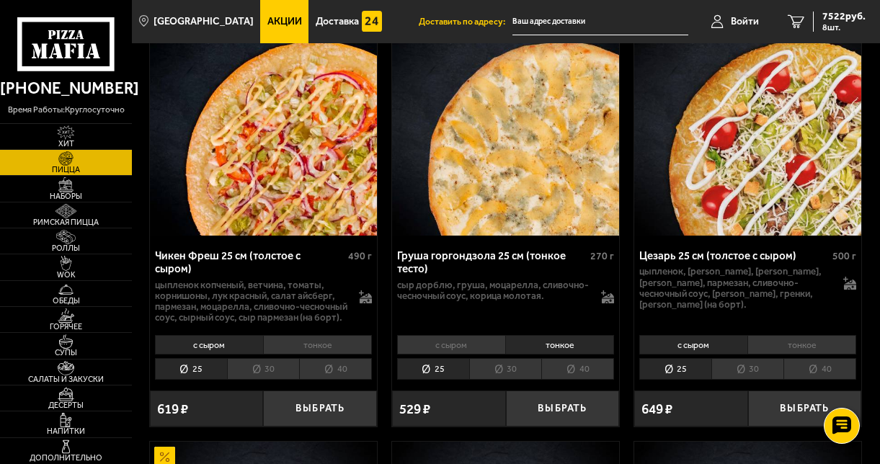
click at [574, 376] on li "40" at bounding box center [578, 369] width 73 height 22
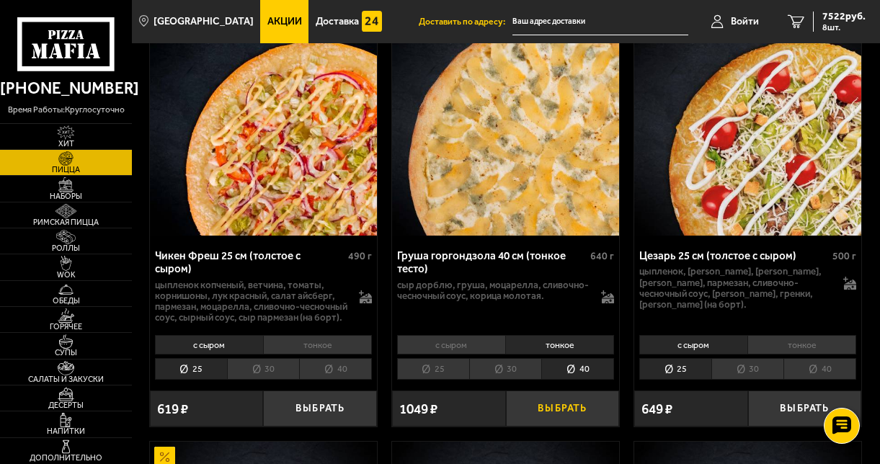
click at [570, 412] on button "Выбрать" at bounding box center [563, 409] width 114 height 37
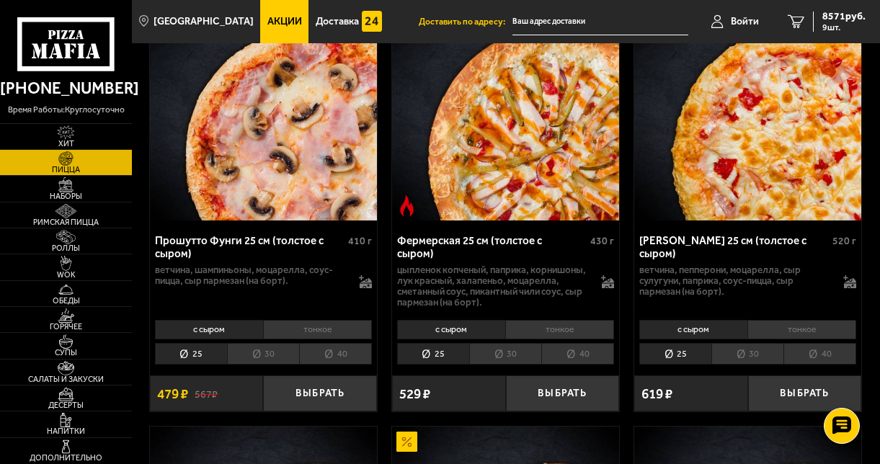
scroll to position [1450, 0]
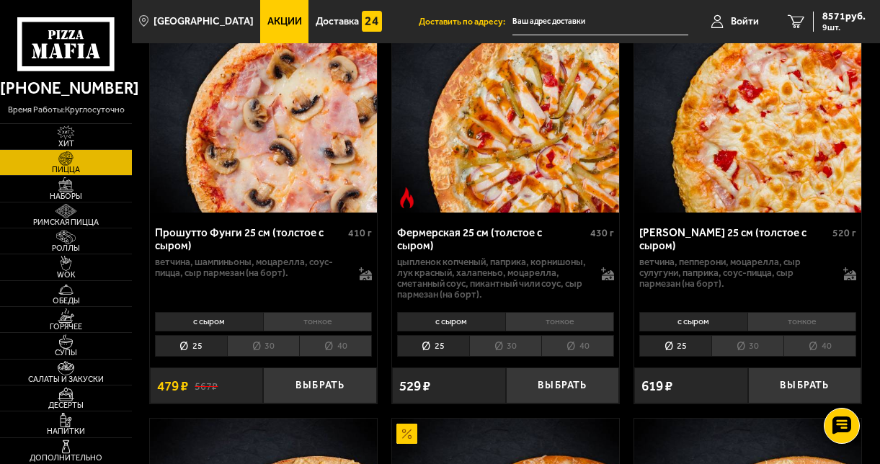
click at [578, 332] on li "тонкое" at bounding box center [559, 321] width 109 height 19
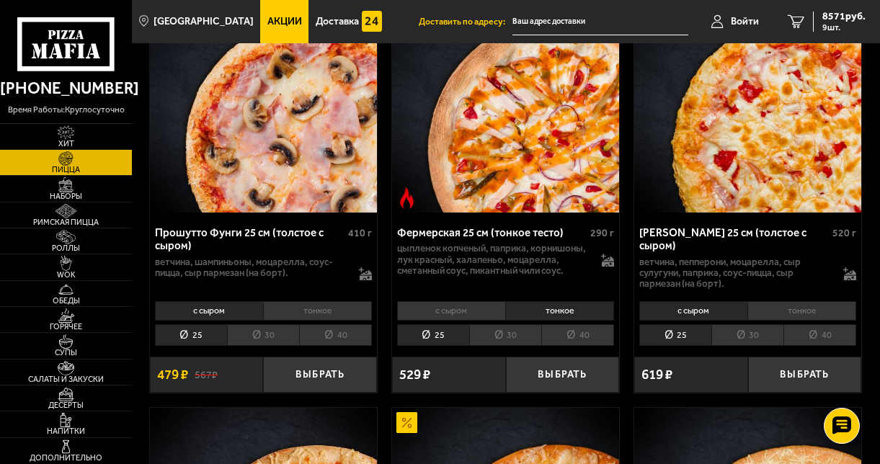
click at [581, 346] on li "40" at bounding box center [578, 335] width 73 height 22
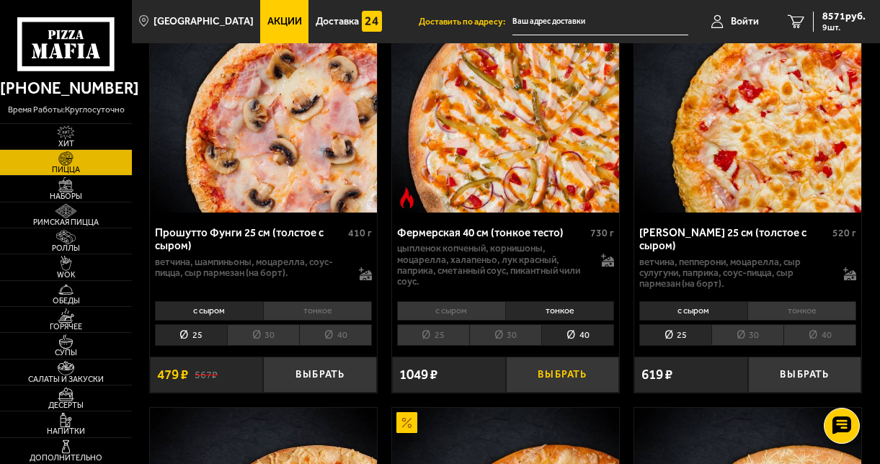
click at [574, 382] on button "Выбрать" at bounding box center [563, 375] width 114 height 37
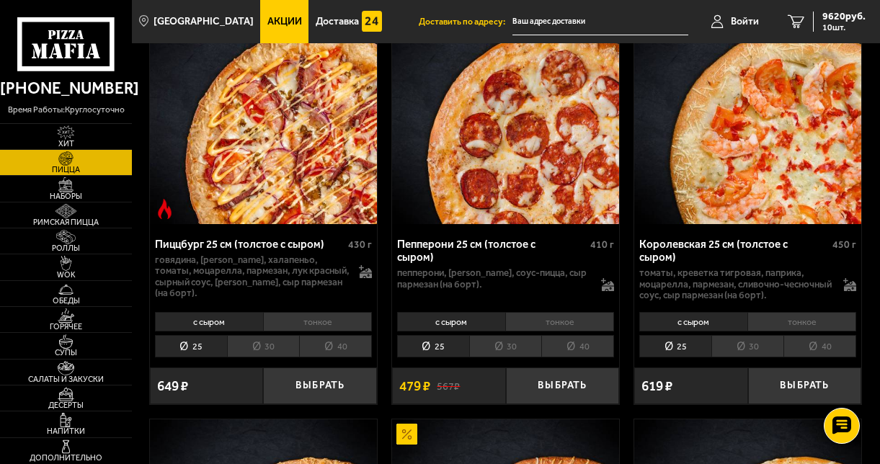
scroll to position [1940, 0]
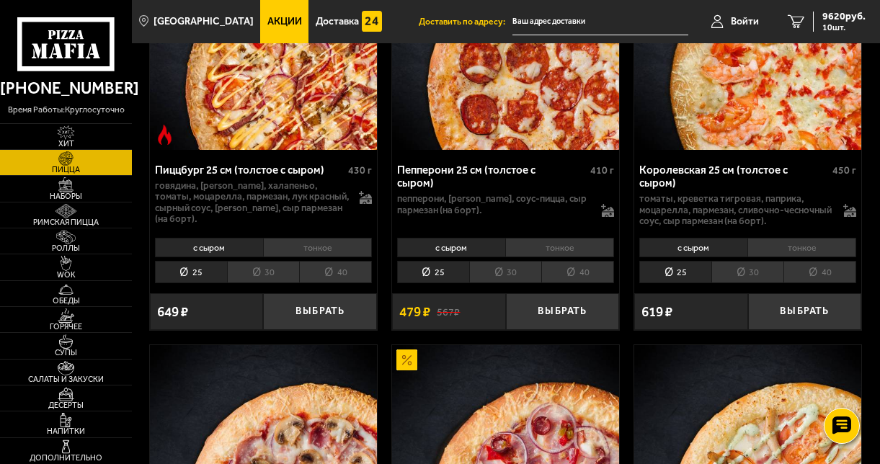
click at [835, 250] on li "тонкое" at bounding box center [802, 247] width 109 height 19
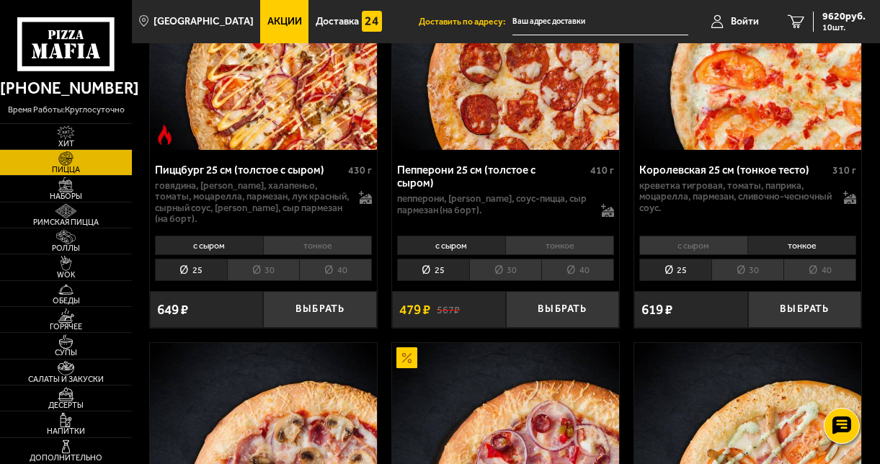
click at [831, 271] on li "40" at bounding box center [820, 270] width 73 height 22
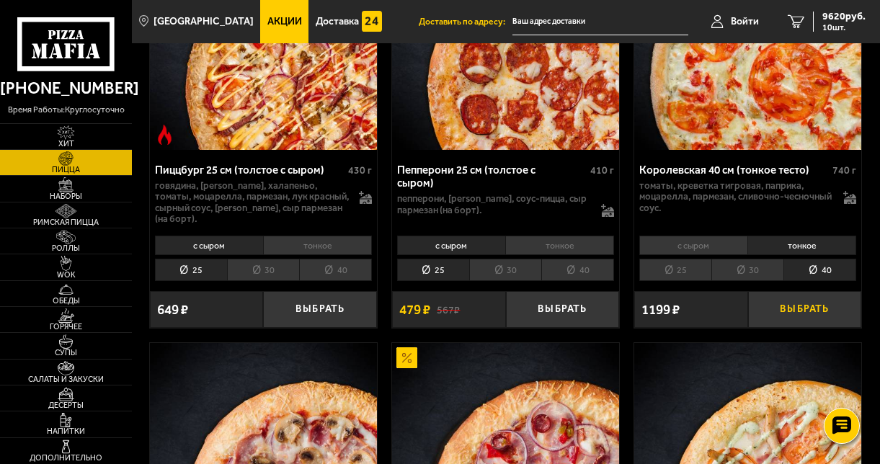
click at [807, 317] on button "Выбрать" at bounding box center [805, 309] width 114 height 37
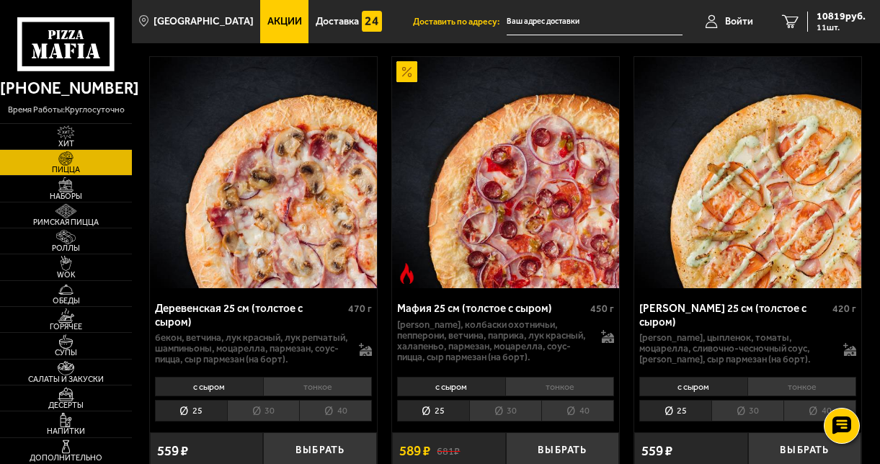
scroll to position [2301, 0]
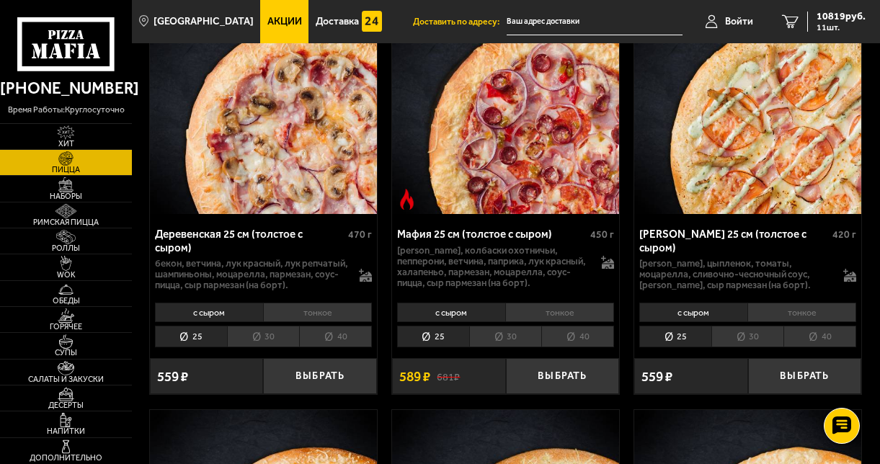
click at [570, 322] on li "тонкое" at bounding box center [559, 312] width 109 height 19
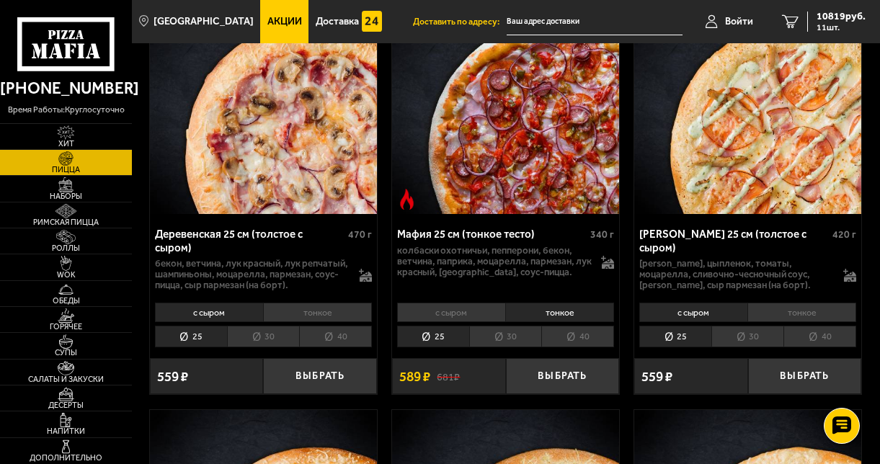
click at [575, 348] on li "40" at bounding box center [578, 337] width 73 height 22
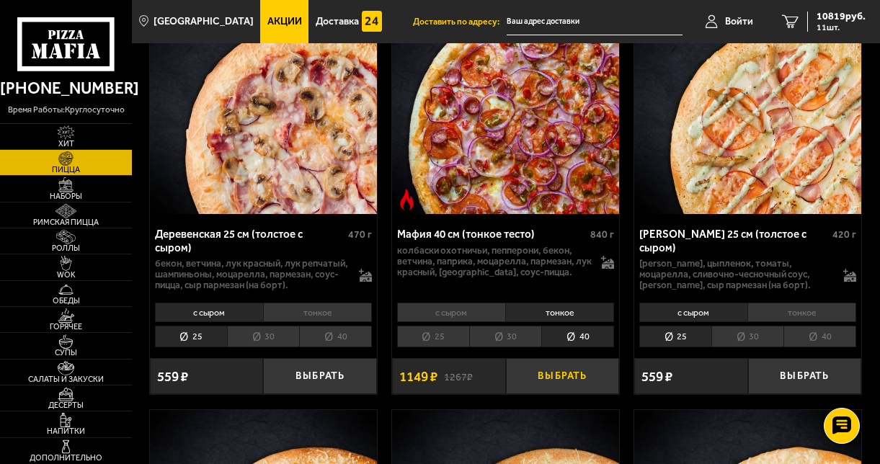
click at [566, 389] on button "Выбрать" at bounding box center [563, 376] width 114 height 37
click at [821, 15] on span "11968 руб." at bounding box center [841, 17] width 49 height 10
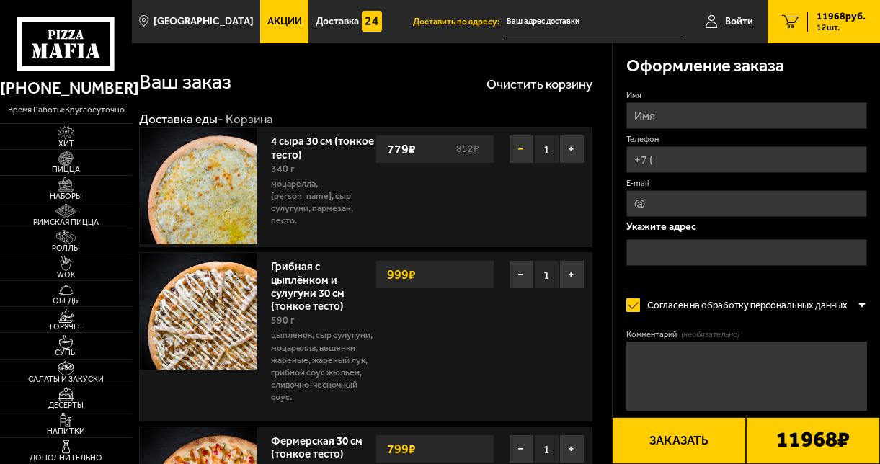
click at [518, 149] on button "−" at bounding box center [521, 149] width 25 height 29
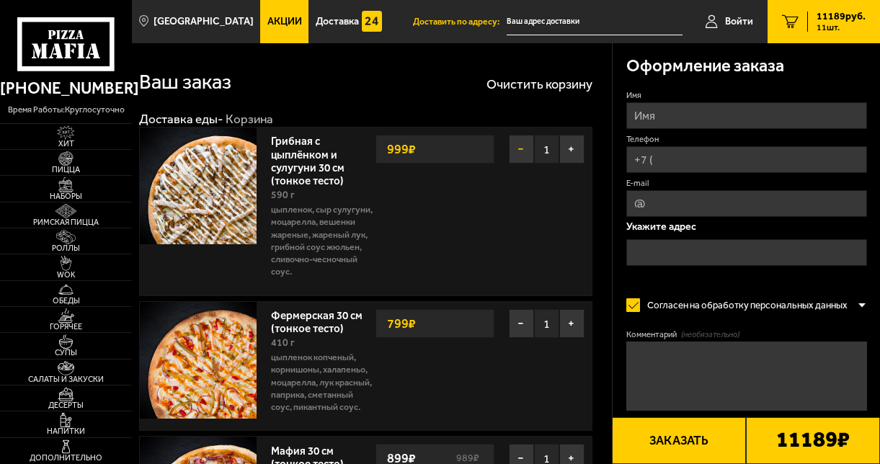
click at [521, 154] on button "−" at bounding box center [521, 149] width 25 height 29
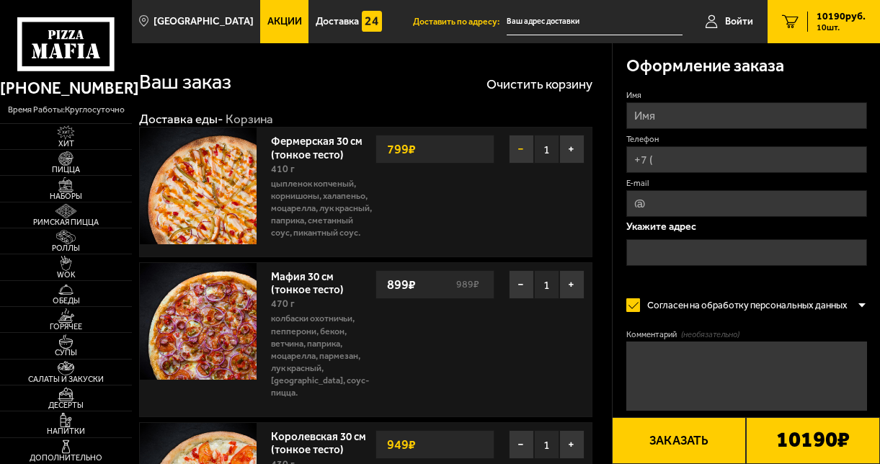
click at [521, 150] on button "−" at bounding box center [521, 149] width 25 height 29
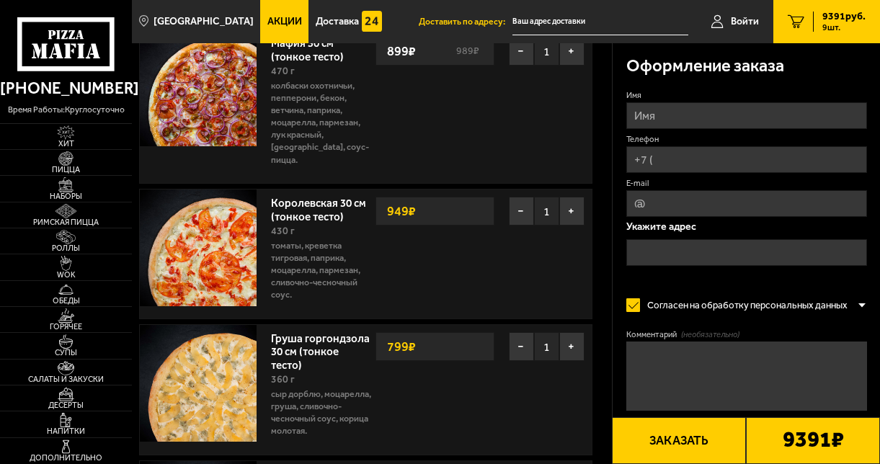
scroll to position [81, 0]
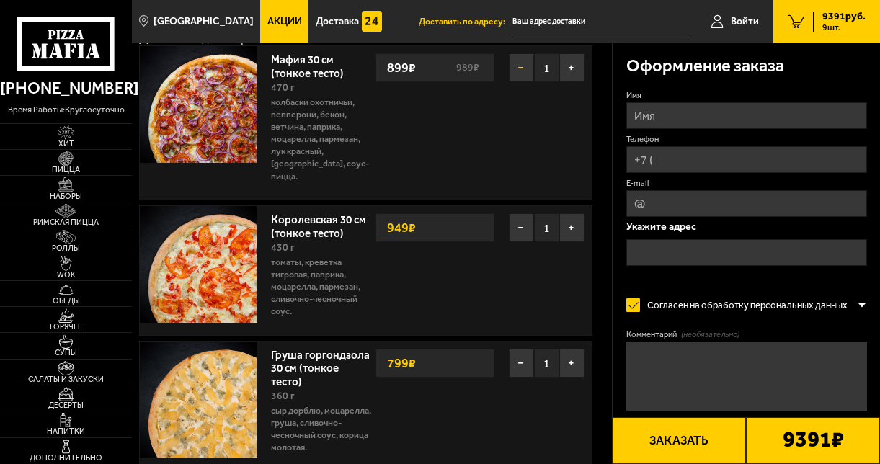
click at [525, 68] on button "−" at bounding box center [521, 67] width 25 height 29
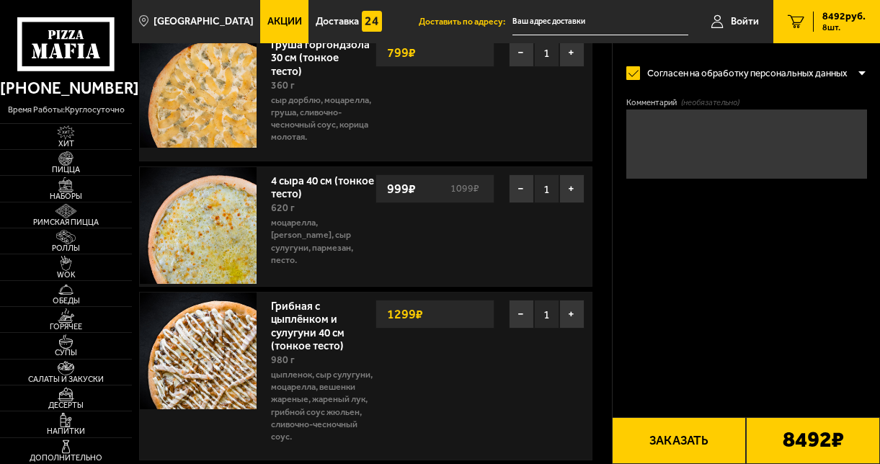
scroll to position [0, 0]
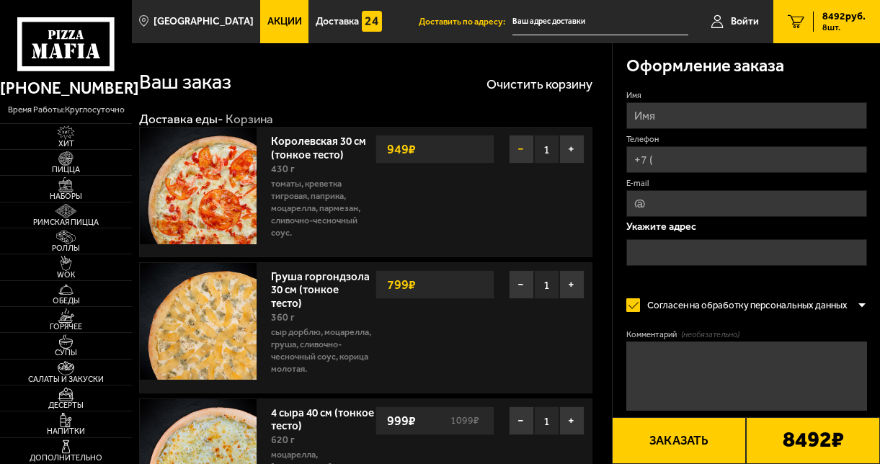
click at [521, 145] on button "−" at bounding box center [521, 149] width 25 height 29
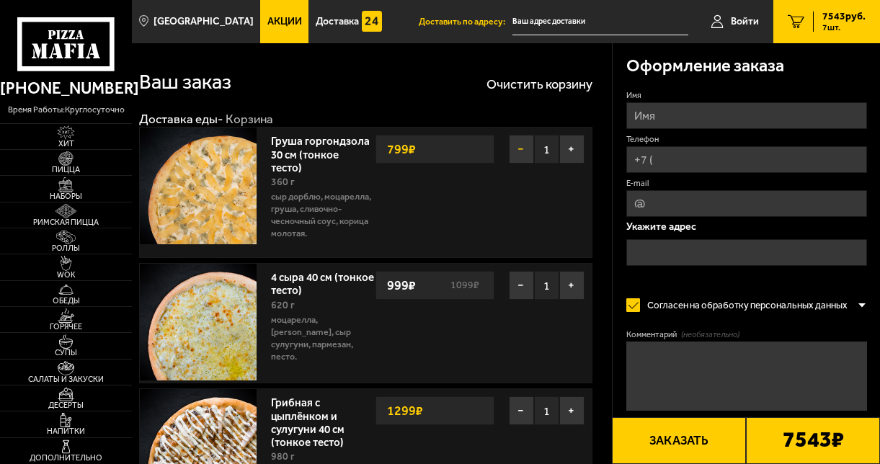
click at [521, 151] on button "−" at bounding box center [521, 149] width 25 height 29
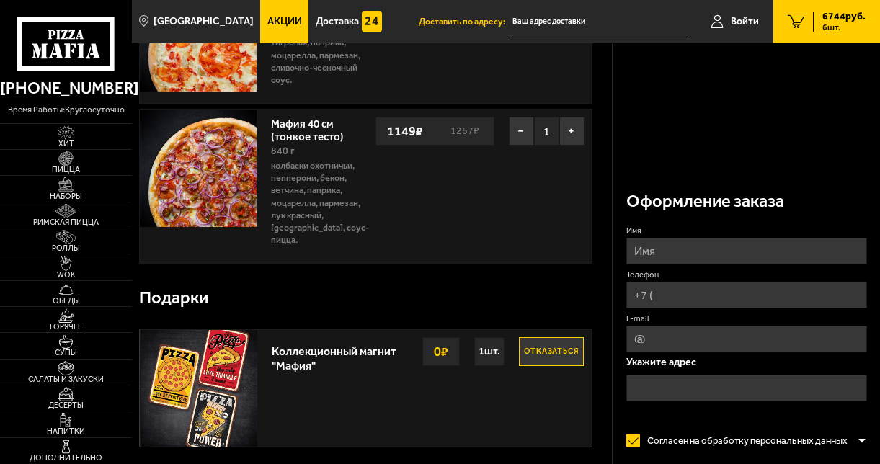
scroll to position [917, 0]
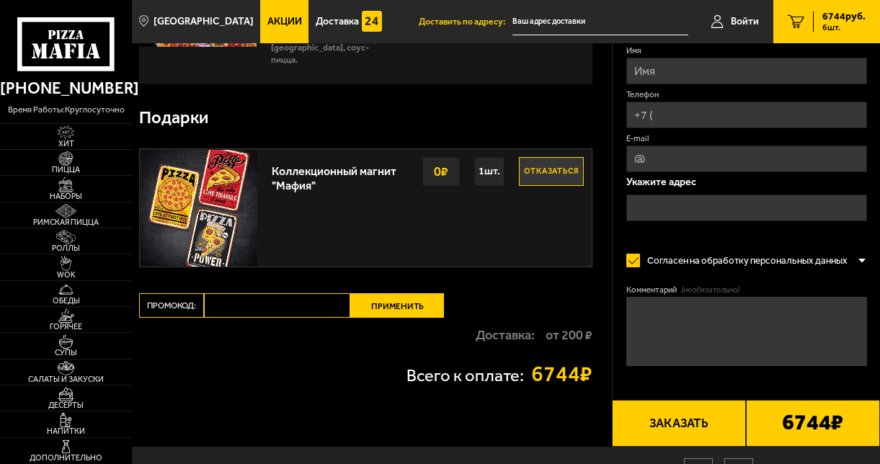
click at [675, 415] on button "Заказать" at bounding box center [679, 423] width 134 height 47
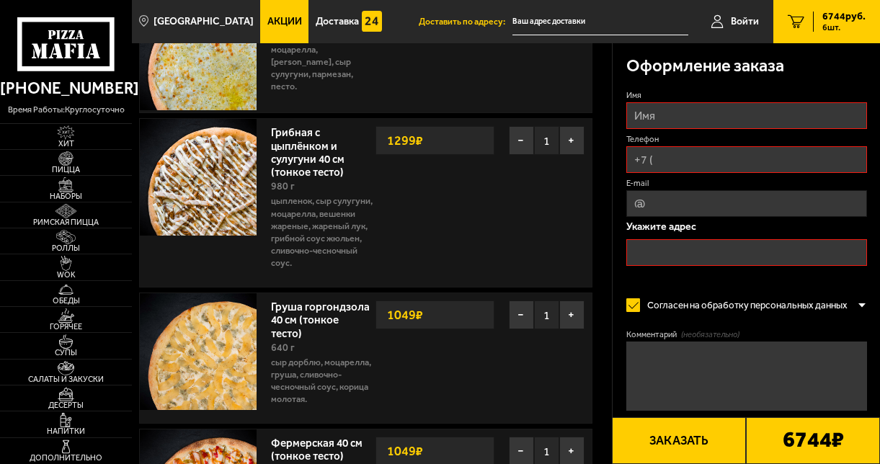
scroll to position [123, 0]
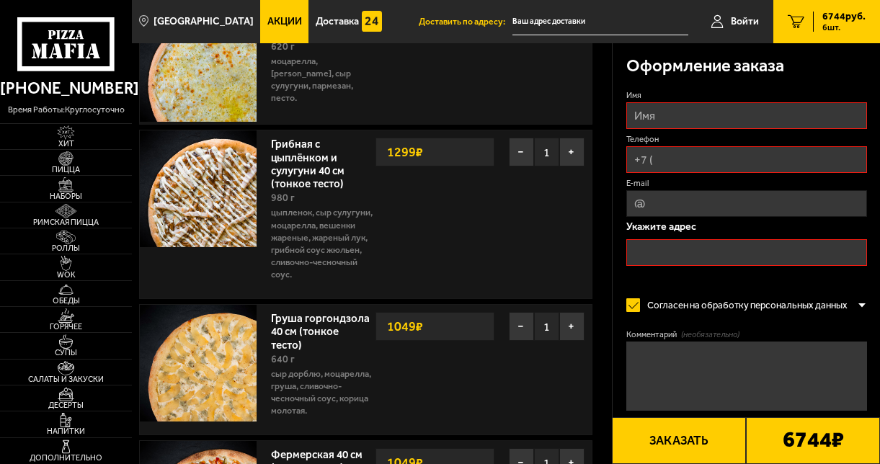
click at [663, 110] on input "Имя" at bounding box center [747, 115] width 241 height 27
type input "[PERSON_NAME]"
type input "[PHONE_NUMBER]"
type input "[EMAIL_ADDRESS][DOMAIN_NAME]"
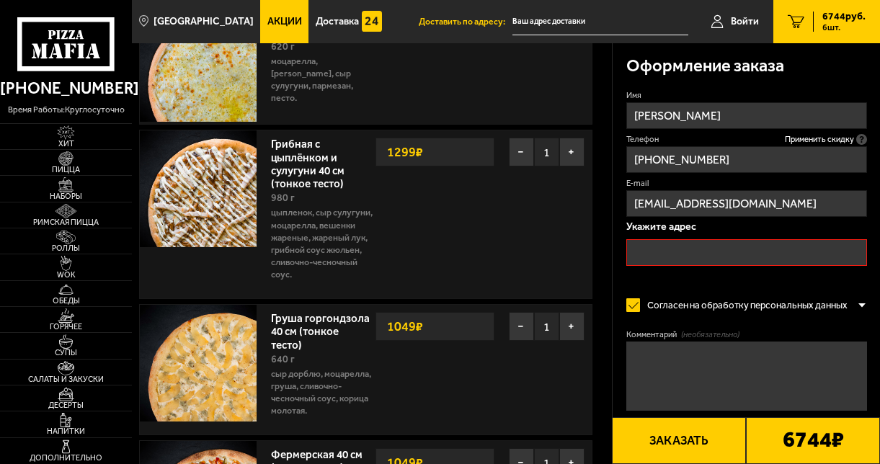
click at [691, 251] on input "text" at bounding box center [747, 252] width 241 height 27
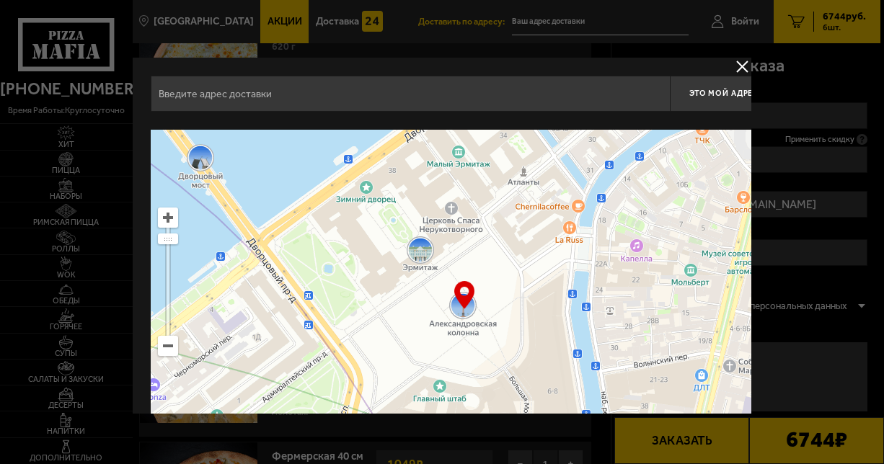
click at [733, 67] on button "delivery type" at bounding box center [742, 67] width 18 height 18
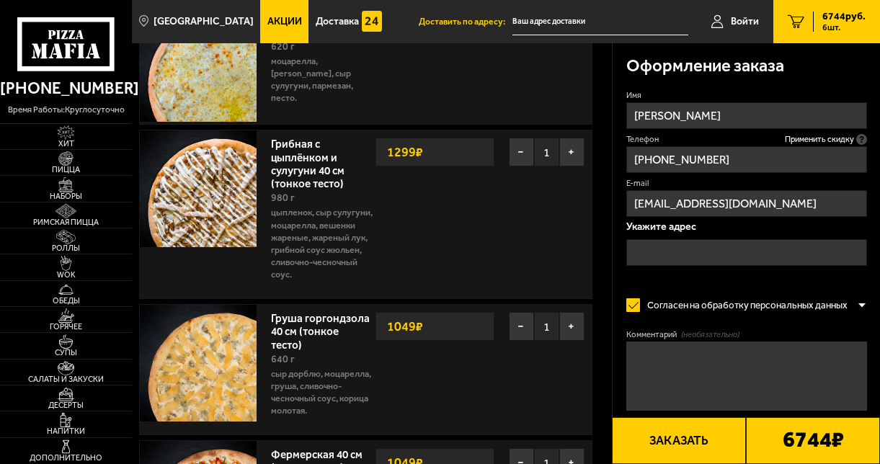
click at [689, 251] on input "text" at bounding box center [747, 252] width 241 height 27
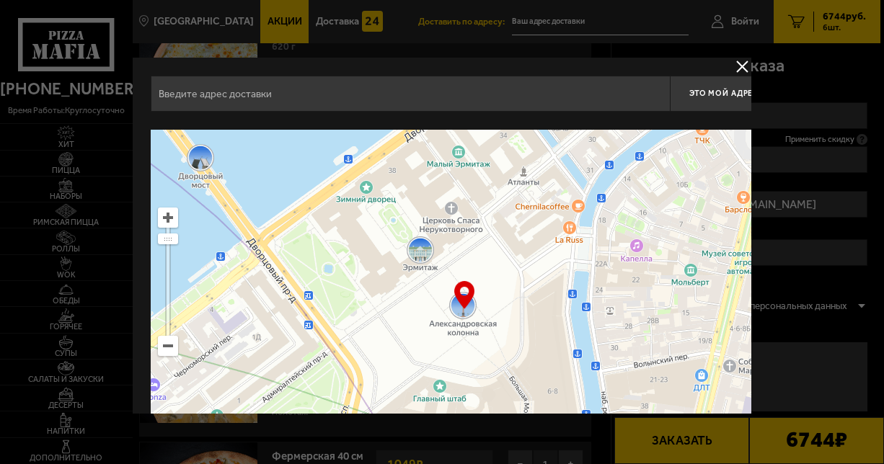
click at [376, 105] on input "text" at bounding box center [410, 94] width 519 height 36
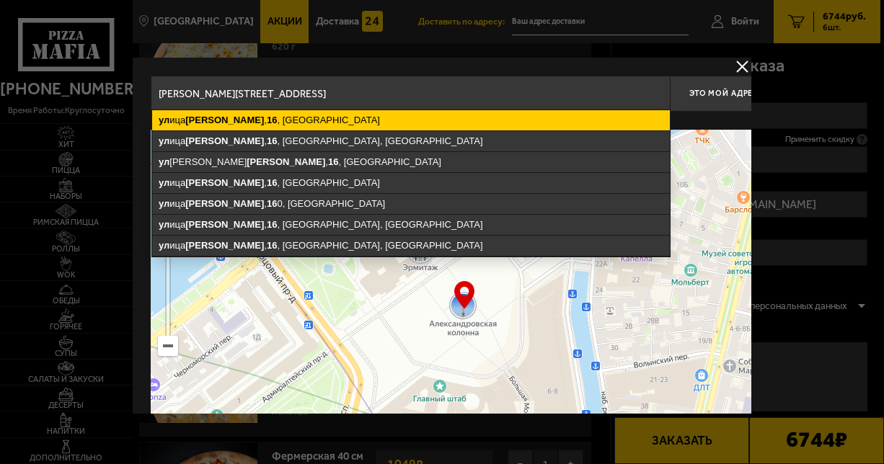
click at [366, 123] on ymaps "[STREET_ADDRESS][PERSON_NAME]" at bounding box center [411, 120] width 518 height 20
type input "[STREET_ADDRESS][PERSON_NAME]"
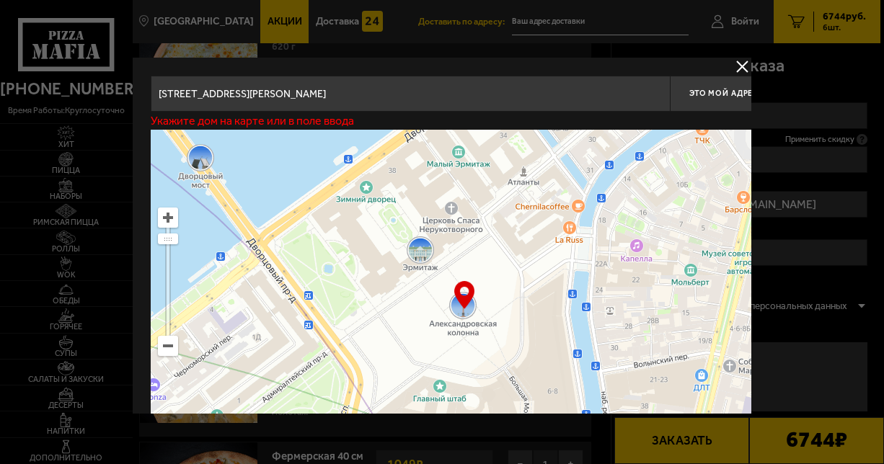
type input "[STREET_ADDRESS][PERSON_NAME]"
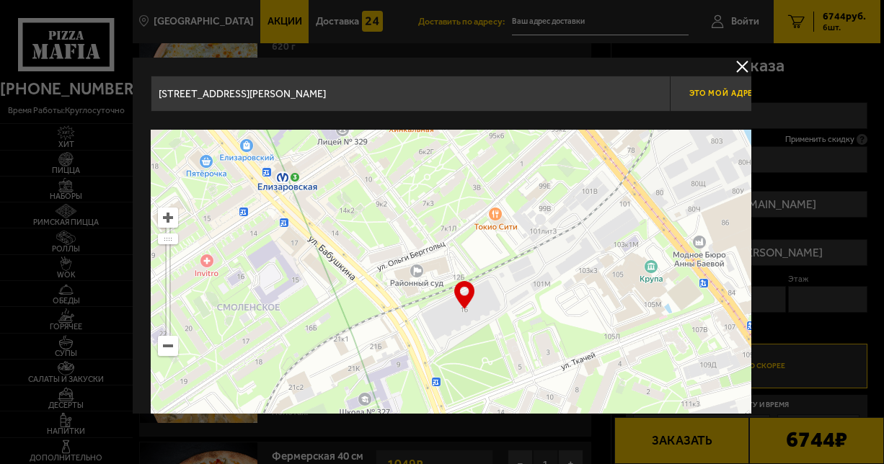
click at [712, 96] on span "Это мой адрес" at bounding box center [723, 93] width 69 height 9
type input "[STREET_ADDRESS][PERSON_NAME]"
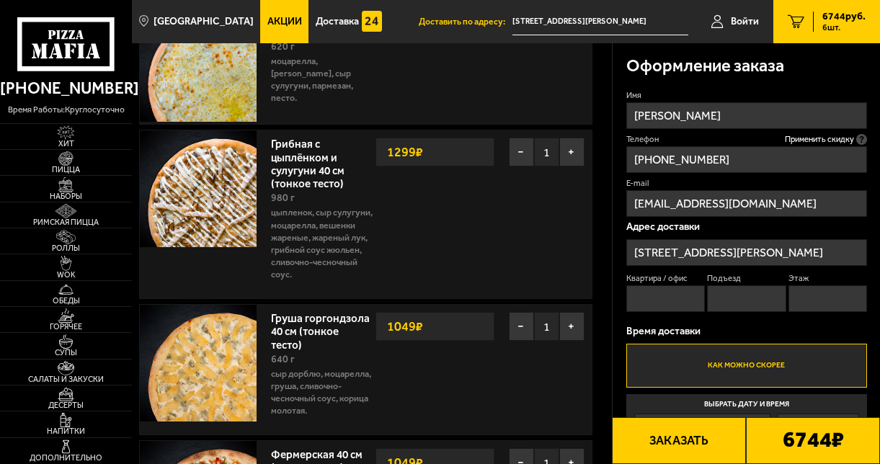
click at [746, 401] on label "Выбрать дату и время [DATE] 02:15" at bounding box center [747, 416] width 241 height 44
click at [0, 0] on input "Выбрать дату и время [DATE] 02:15" at bounding box center [0, 0] width 0 height 0
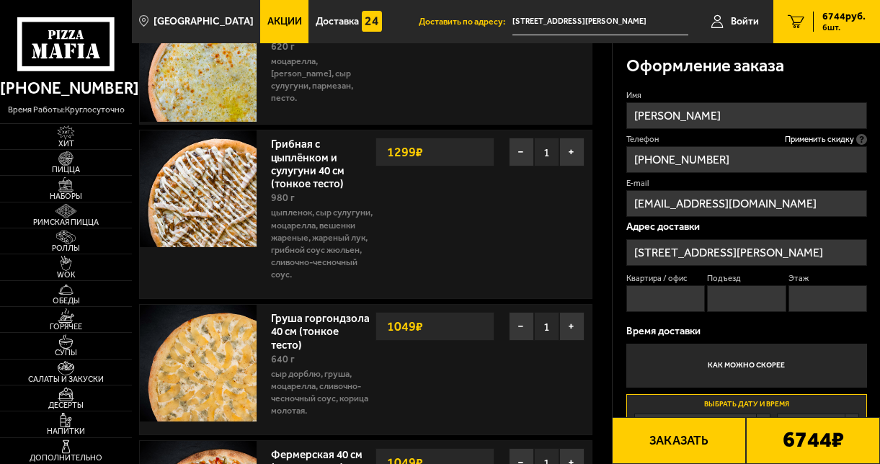
click at [746, 401] on label "Выбрать дату и время [DATE] 02:15" at bounding box center [747, 416] width 241 height 44
click at [754, 405] on label "Выбрать дату и время [DATE] 02:15" at bounding box center [747, 416] width 241 height 44
click at [737, 405] on label "Выбрать дату и время [DATE] 02:15" at bounding box center [747, 416] width 241 height 44
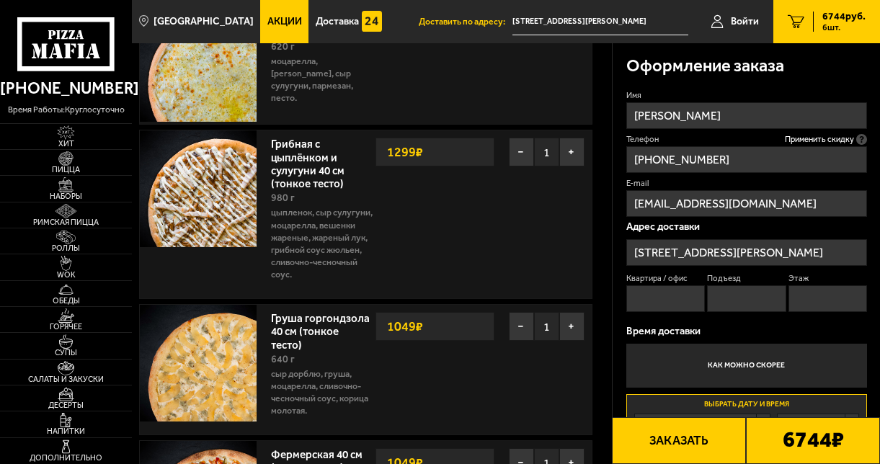
click at [703, 440] on button "Заказать" at bounding box center [679, 440] width 134 height 47
click at [678, 293] on input "Квартира / офис" at bounding box center [666, 299] width 79 height 27
type input "-"
type input "1"
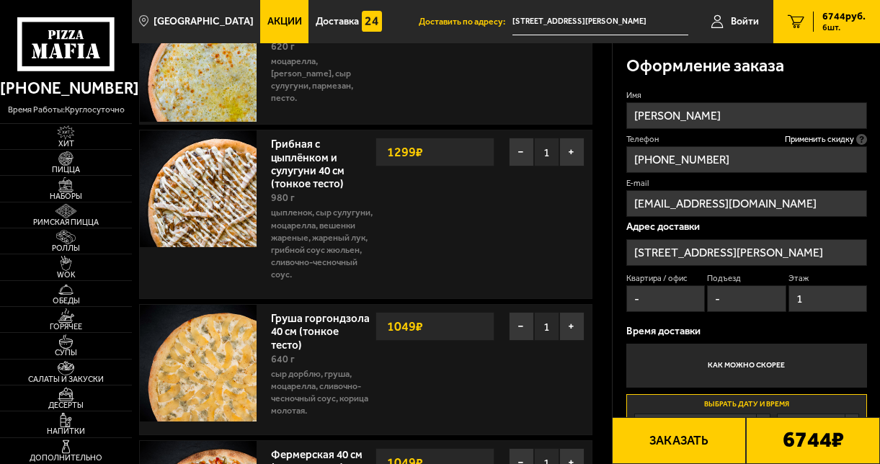
click at [715, 406] on label "Выбрать дату и время [DATE] 02:15" at bounding box center [747, 416] width 241 height 44
click at [686, 438] on button "Заказать" at bounding box center [679, 440] width 134 height 47
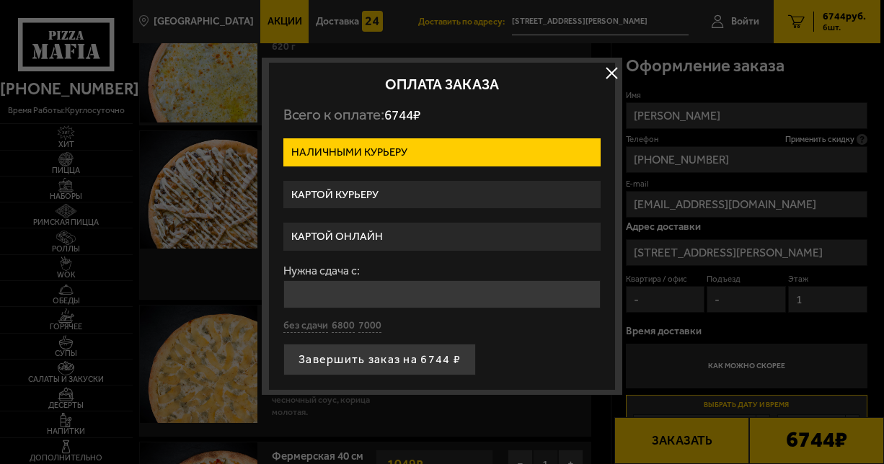
click at [577, 159] on label "Наличными курьеру" at bounding box center [441, 152] width 317 height 28
click at [0, 0] on input "Наличными курьеру" at bounding box center [0, 0] width 0 height 0
click at [388, 196] on label "Картой курьеру" at bounding box center [441, 195] width 317 height 28
click at [0, 0] on input "Картой курьеру" at bounding box center [0, 0] width 0 height 0
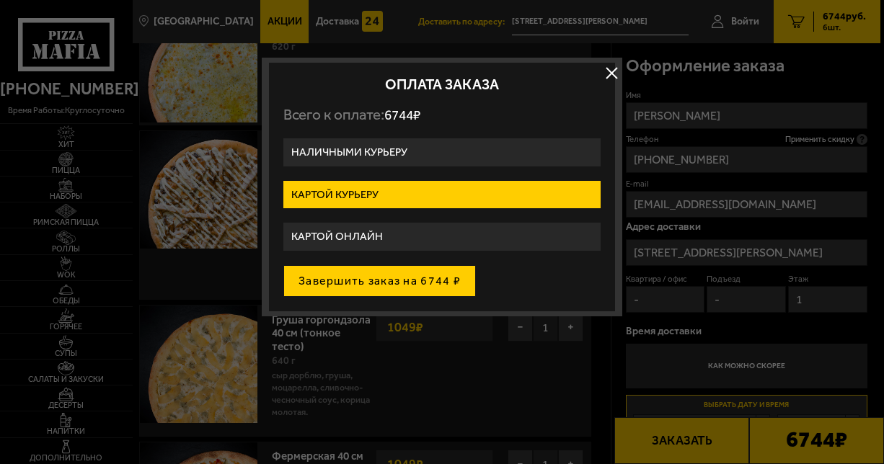
click at [385, 281] on button "Завершить заказ на 6744 ₽" at bounding box center [379, 281] width 193 height 32
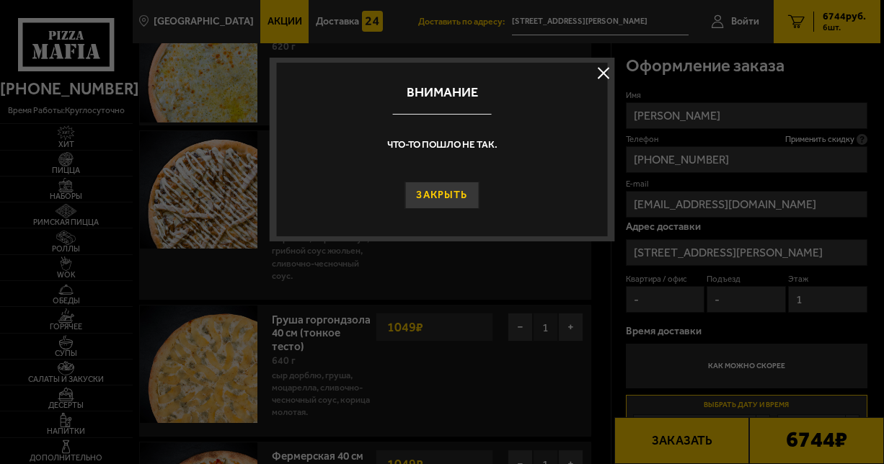
click at [464, 194] on button "Закрыть" at bounding box center [442, 195] width 74 height 27
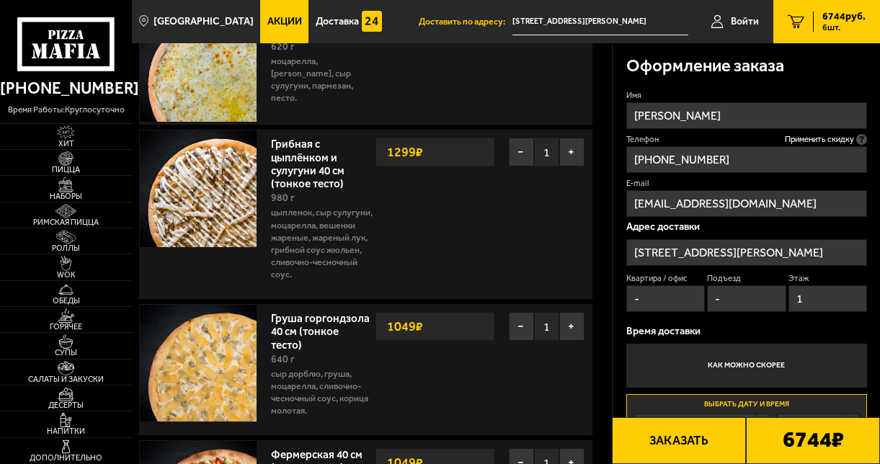
click at [715, 399] on label "Выбрать дату и время [DATE] 02:15" at bounding box center [747, 416] width 241 height 44
click at [688, 443] on button "Заказать" at bounding box center [679, 440] width 134 height 47
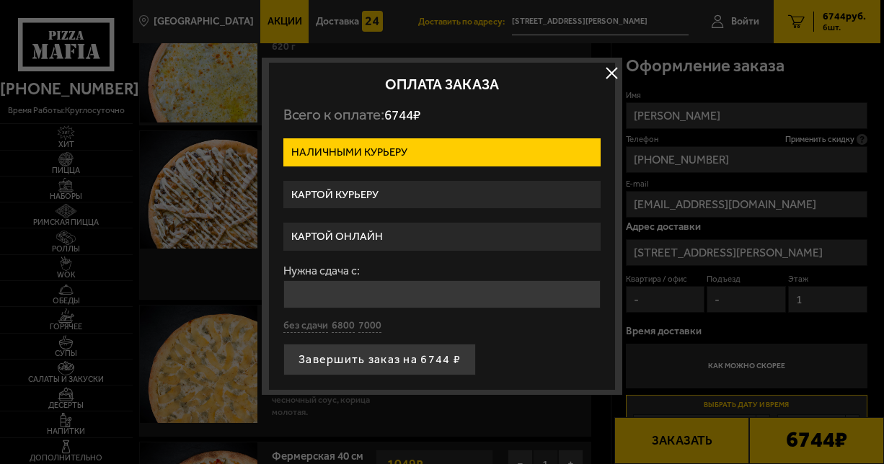
click at [608, 74] on button "button" at bounding box center [612, 73] width 22 height 22
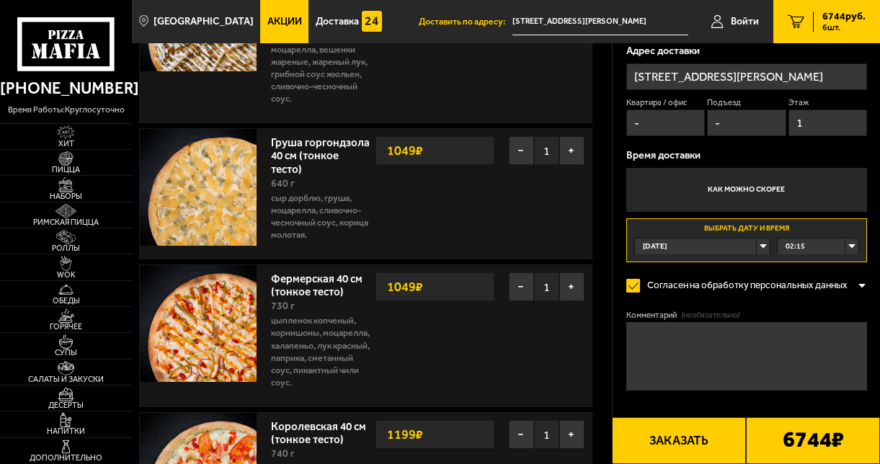
scroll to position [301, 0]
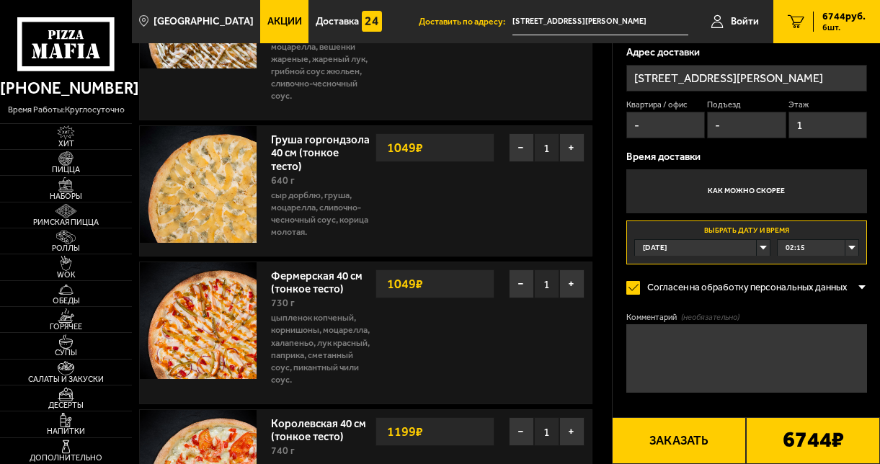
click at [763, 247] on div "[DATE]" at bounding box center [702, 248] width 135 height 16
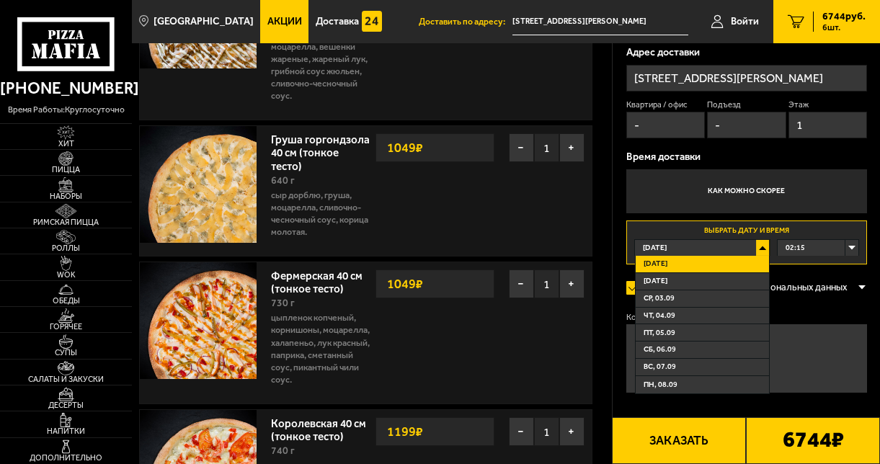
click at [744, 258] on li "[DATE]" at bounding box center [702, 264] width 133 height 17
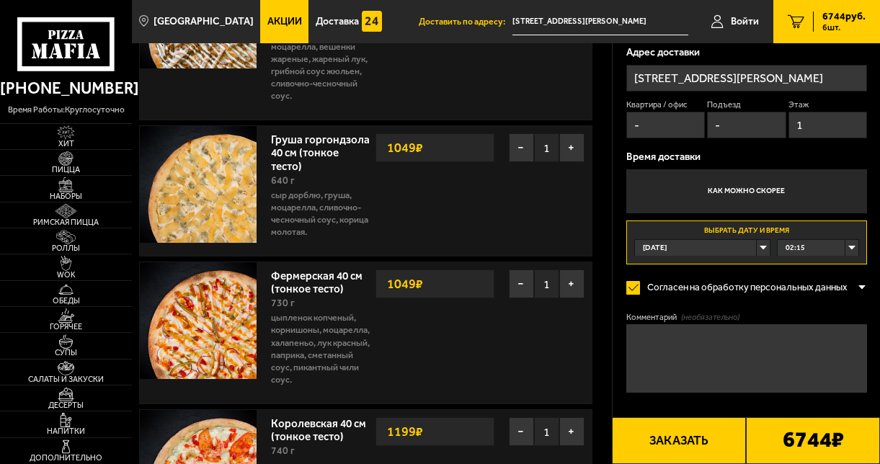
click at [852, 247] on div "02:15" at bounding box center [818, 248] width 81 height 16
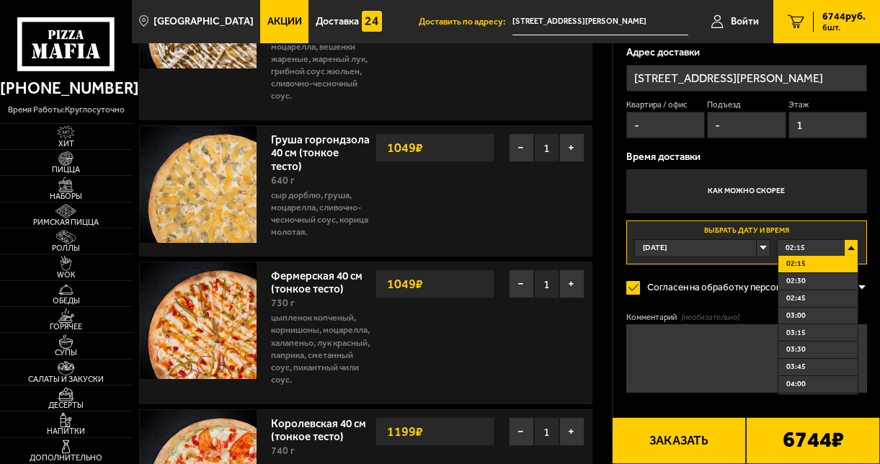
drag, startPoint x: 854, startPoint y: 262, endPoint x: 855, endPoint y: 280, distance: 18.1
click at [855, 280] on ul "02:15 02:30 02:45 03:00 03:15 03:30 03:45 04:00 04:15 04:30 04:45 05:00 05:15 0…" at bounding box center [818, 325] width 81 height 139
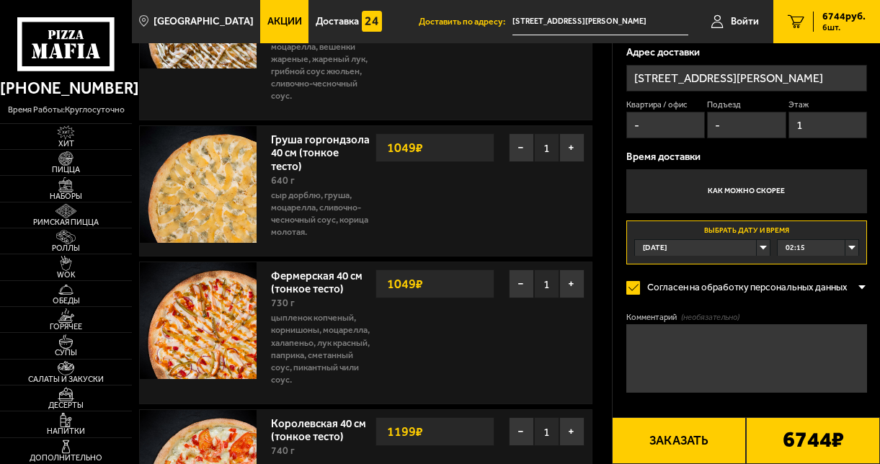
click at [854, 247] on div "02:15" at bounding box center [818, 248] width 81 height 16
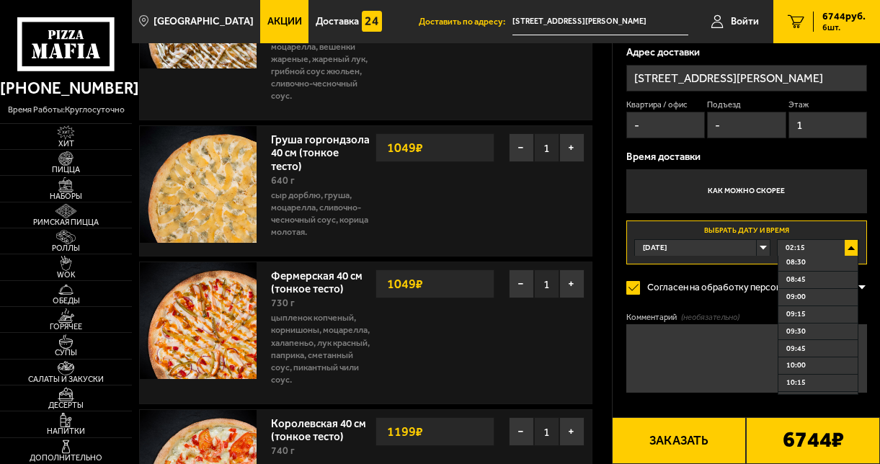
scroll to position [423, 0]
click at [853, 306] on li "09:00" at bounding box center [818, 305] width 79 height 17
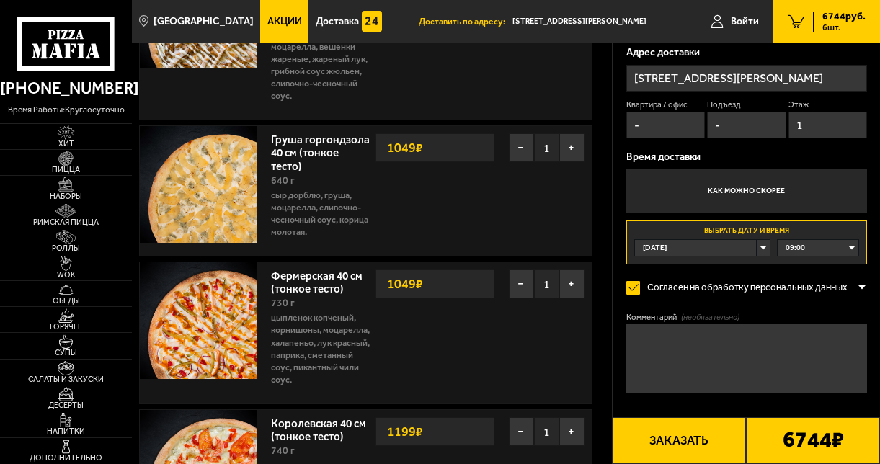
click at [854, 250] on div "09:00" at bounding box center [818, 248] width 81 height 16
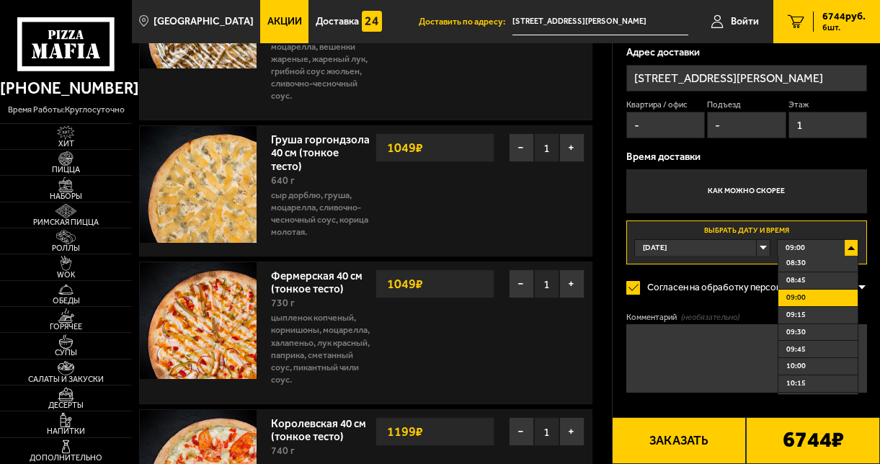
scroll to position [439, 0]
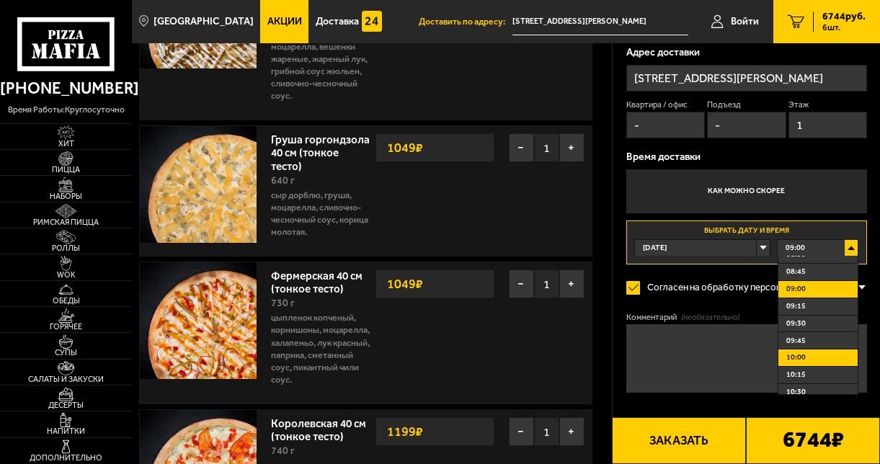
click at [789, 360] on span "10:00" at bounding box center [796, 358] width 19 height 11
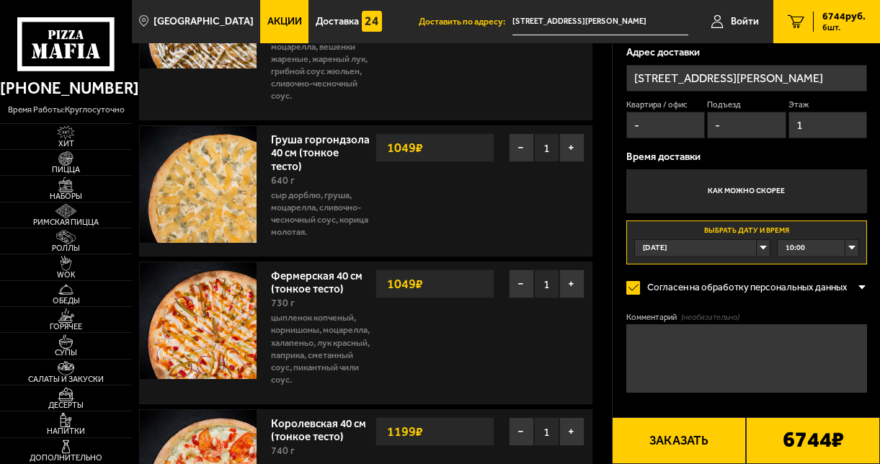
click at [785, 340] on textarea "Комментарий (необязательно)" at bounding box center [747, 358] width 241 height 68
click at [779, 334] on textarea "Офис АО "[PERSON_NAME] Ксмк" at bounding box center [747, 358] width 241 height 68
click at [671, 332] on textarea "Офис АО "[PERSON_NAME] Косметика"" at bounding box center [747, 358] width 241 height 68
type textarea "Офис АО "[PERSON_NAME] Косметика""
click at [676, 446] on button "Заказать" at bounding box center [679, 440] width 134 height 47
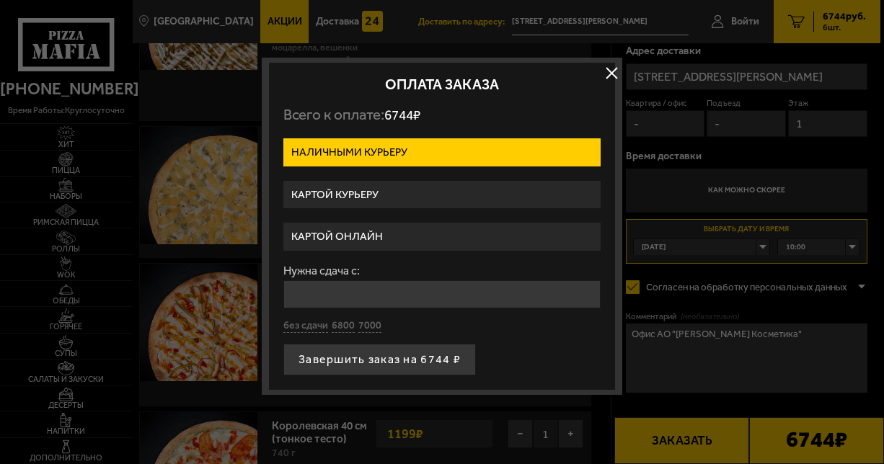
click at [490, 198] on label "Картой курьеру" at bounding box center [441, 195] width 317 height 28
click at [0, 0] on input "Картой курьеру" at bounding box center [0, 0] width 0 height 0
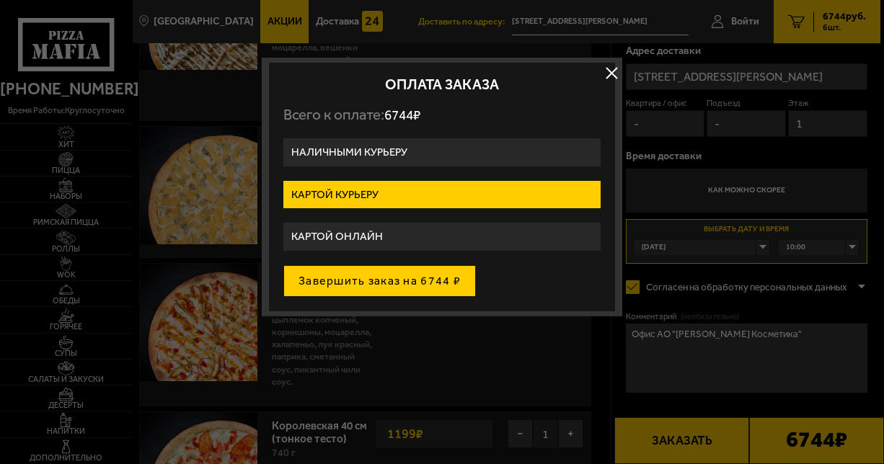
click at [449, 278] on button "Завершить заказ на 6744 ₽" at bounding box center [379, 281] width 193 height 32
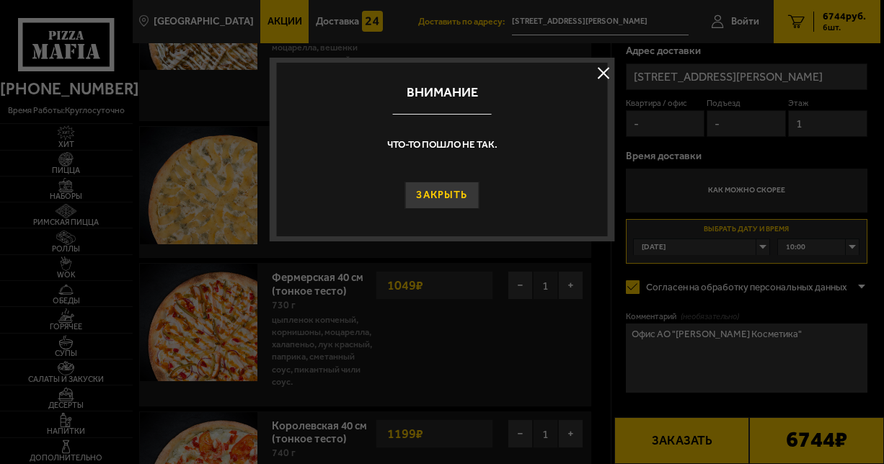
click at [448, 198] on button "Закрыть" at bounding box center [442, 195] width 74 height 27
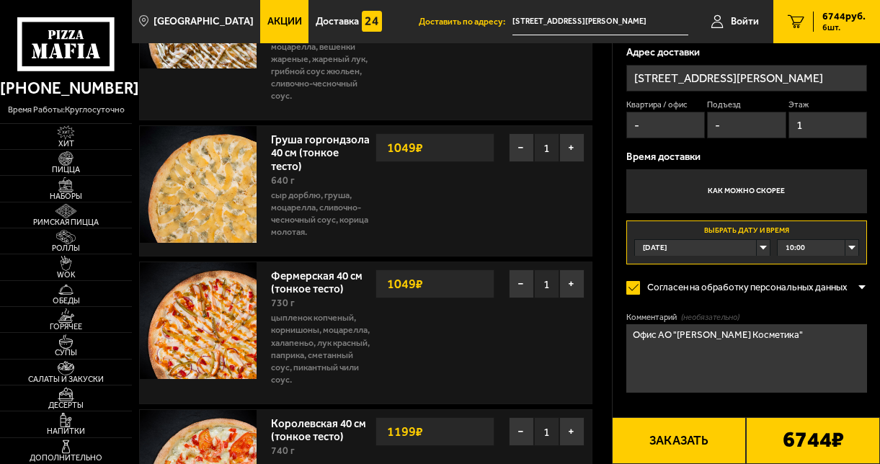
click at [678, 443] on button "Заказать" at bounding box center [679, 440] width 134 height 47
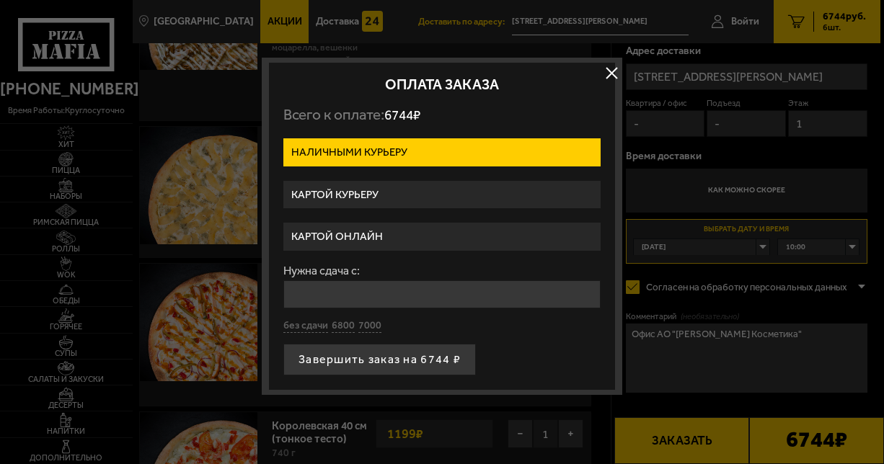
click at [551, 299] on input "Нужна сдача с:" at bounding box center [441, 294] width 317 height 28
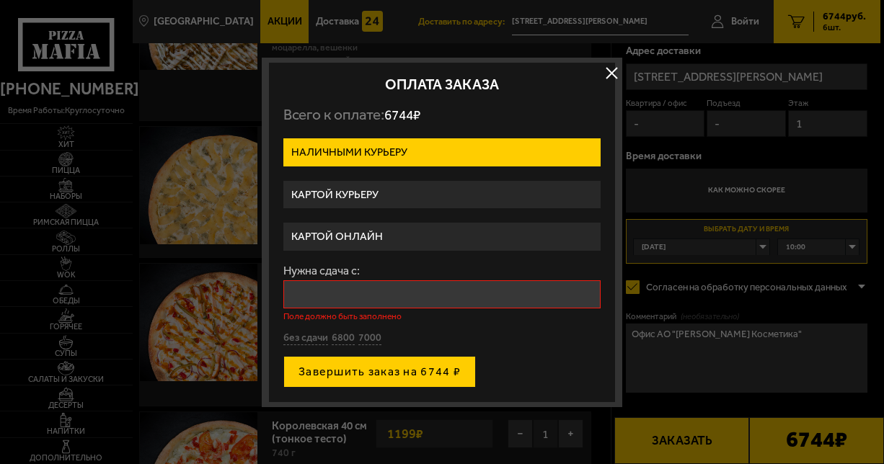
click at [417, 359] on button "Завершить заказ на 6744 ₽" at bounding box center [379, 372] width 193 height 32
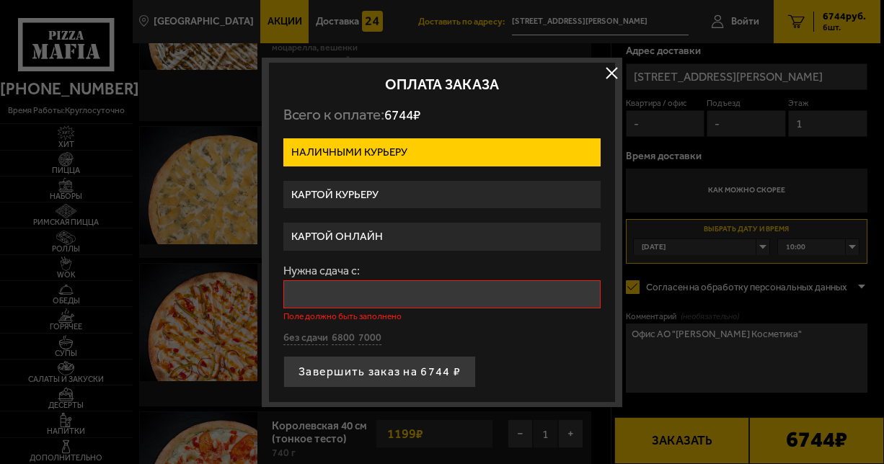
click at [407, 299] on input "Нужна сдача с:" at bounding box center [441, 294] width 317 height 28
click at [386, 196] on label "Картой курьеру" at bounding box center [441, 195] width 317 height 28
click at [0, 0] on input "Картой курьеру" at bounding box center [0, 0] width 0 height 0
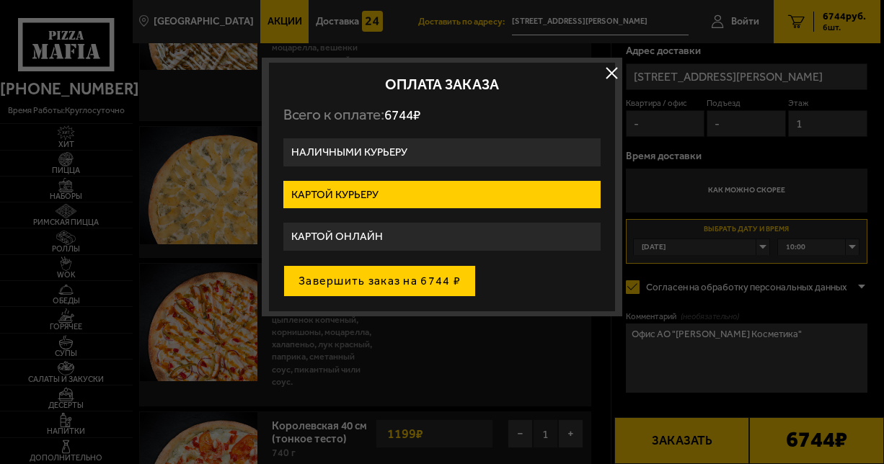
click at [392, 280] on button "Завершить заказ на 6744 ₽" at bounding box center [379, 281] width 193 height 32
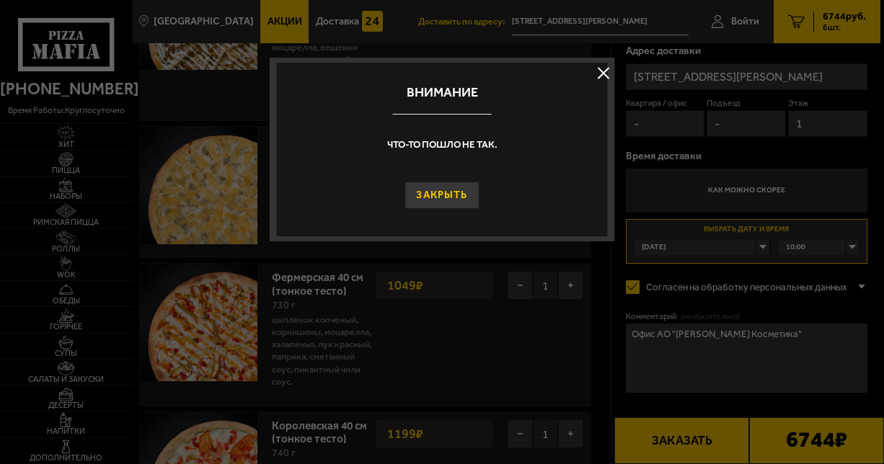
click at [430, 195] on button "Закрыть" at bounding box center [442, 195] width 74 height 27
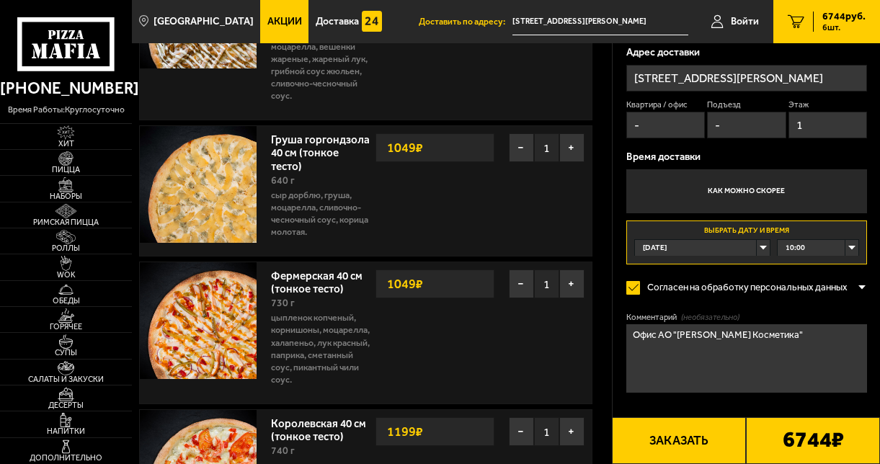
click at [702, 436] on button "Заказать" at bounding box center [679, 440] width 134 height 47
click at [697, 442] on button "Заказать" at bounding box center [679, 440] width 134 height 47
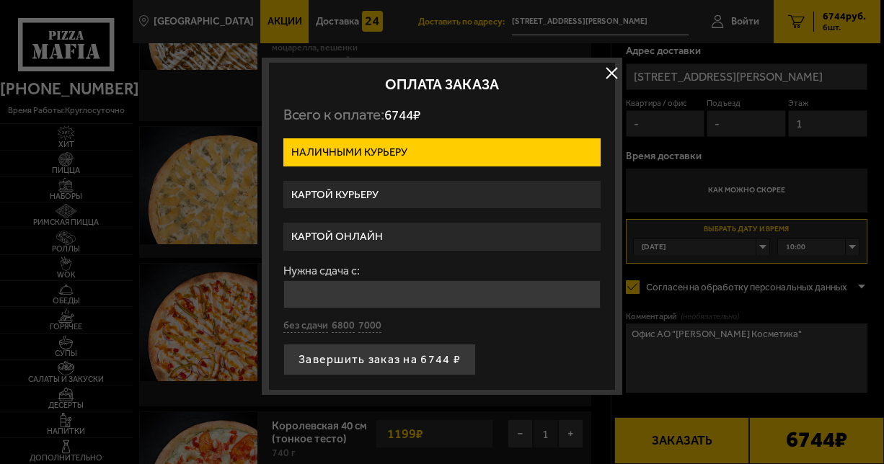
click at [691, 441] on div at bounding box center [442, 232] width 884 height 464
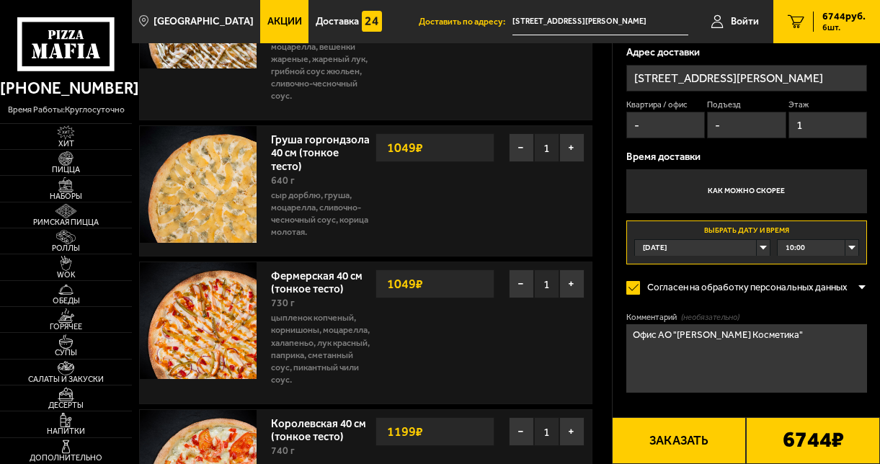
click at [682, 430] on button "Заказать" at bounding box center [679, 440] width 134 height 47
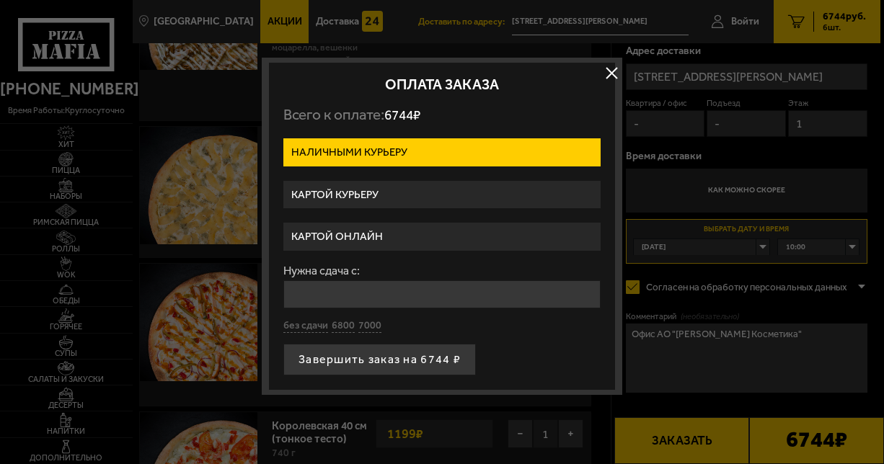
click at [575, 203] on label "Картой курьеру" at bounding box center [441, 195] width 317 height 28
click at [0, 0] on input "Картой курьеру" at bounding box center [0, 0] width 0 height 0
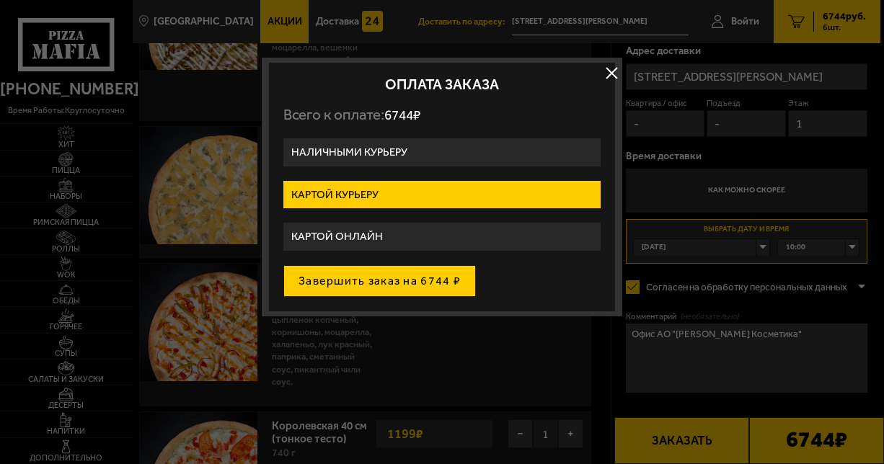
click at [456, 278] on button "Завершить заказ на 6744 ₽" at bounding box center [379, 281] width 193 height 32
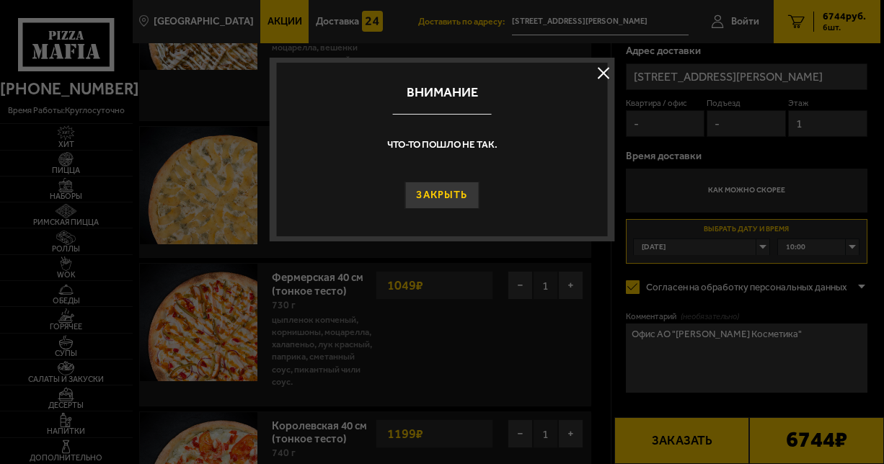
click at [455, 196] on button "Закрыть" at bounding box center [442, 195] width 74 height 27
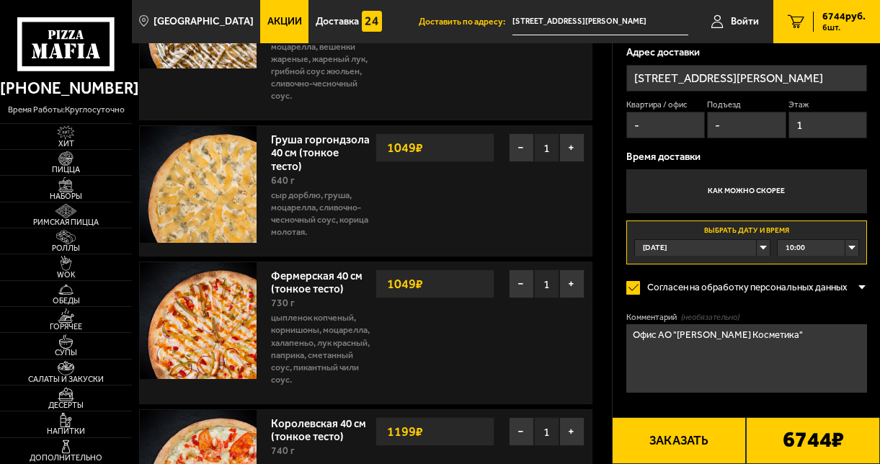
click at [661, 441] on button "Заказать" at bounding box center [679, 440] width 134 height 47
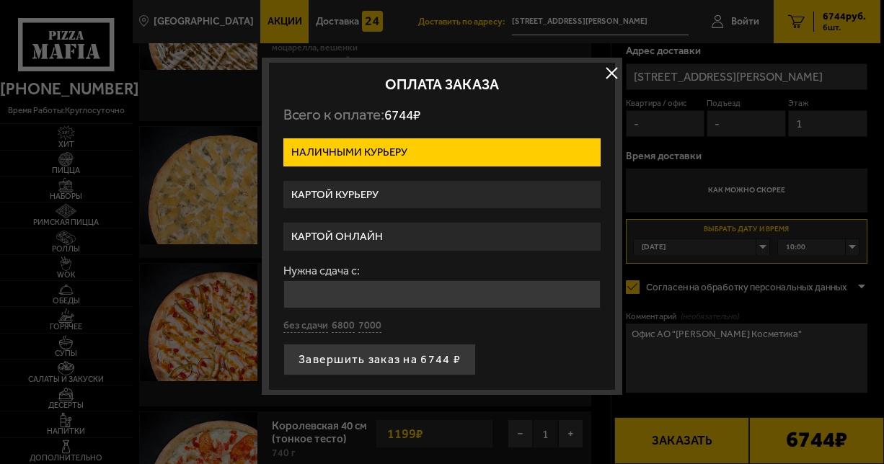
click at [432, 199] on label "Картой курьеру" at bounding box center [441, 195] width 317 height 28
click at [0, 0] on input "Картой курьеру" at bounding box center [0, 0] width 0 height 0
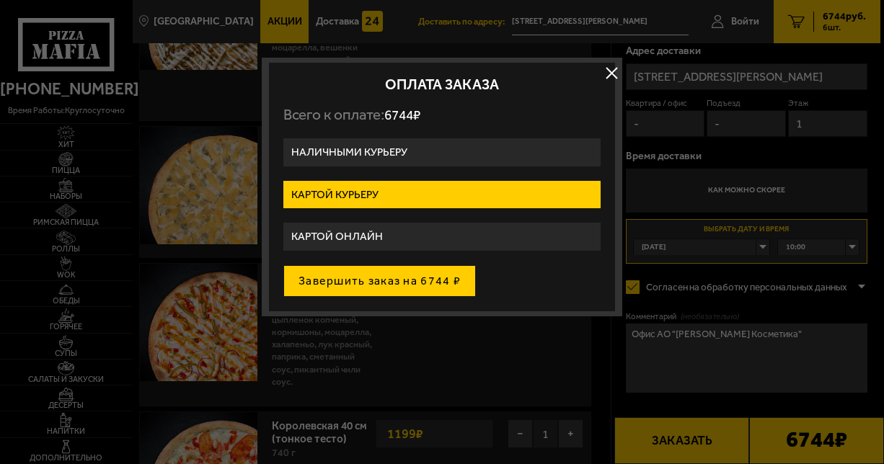
click at [424, 279] on button "Завершить заказ на 6744 ₽" at bounding box center [379, 281] width 193 height 32
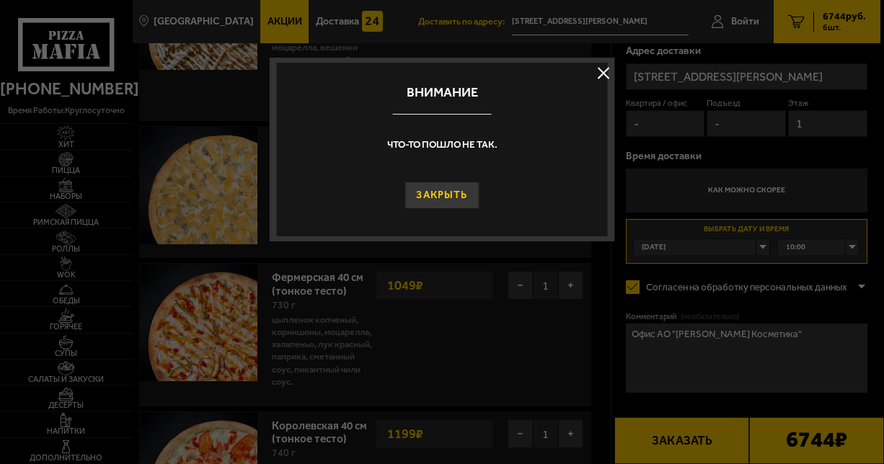
click at [441, 195] on button "Закрыть" at bounding box center [442, 195] width 74 height 27
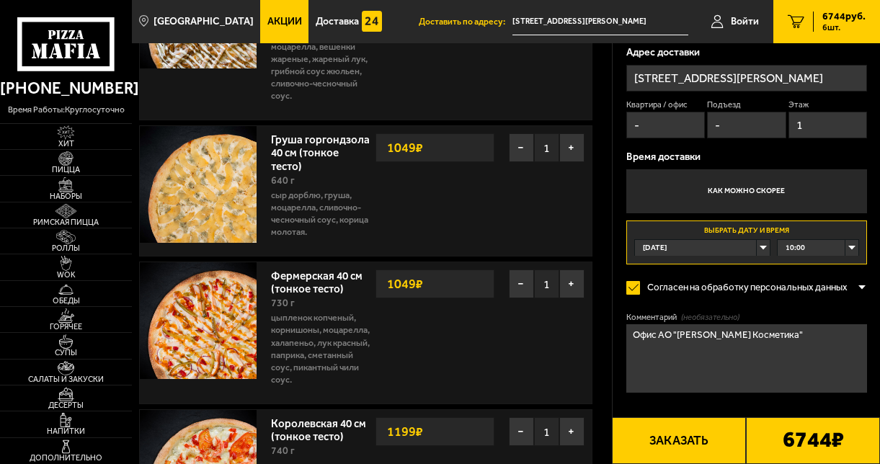
click at [681, 439] on button "Заказать" at bounding box center [679, 440] width 134 height 47
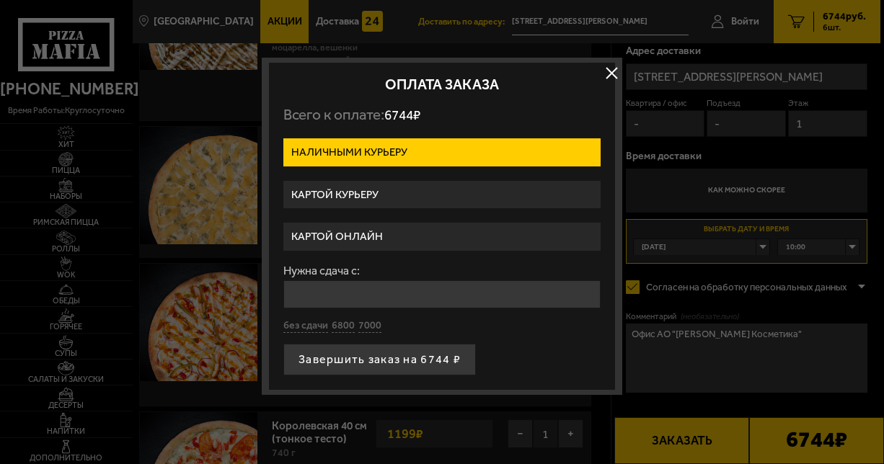
click at [404, 237] on label "Картой онлайн" at bounding box center [441, 237] width 317 height 28
click at [0, 0] on input "Картой онлайн" at bounding box center [0, 0] width 0 height 0
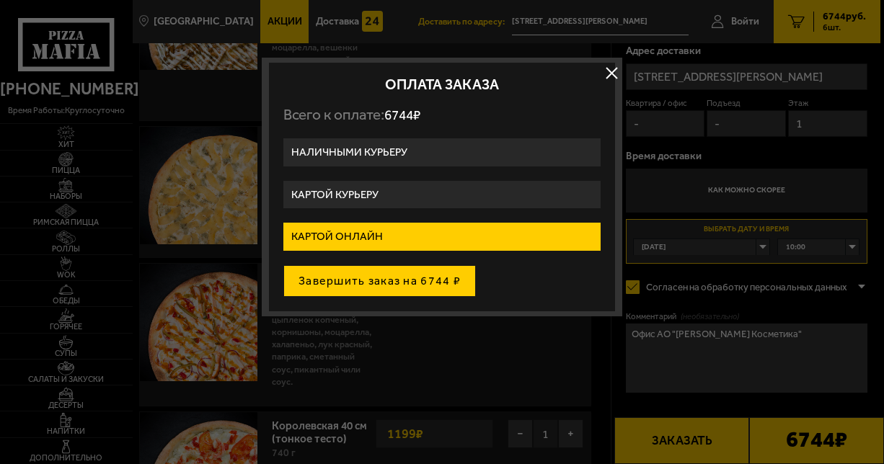
click at [401, 283] on button "Завершить заказ на 6744 ₽" at bounding box center [379, 281] width 193 height 32
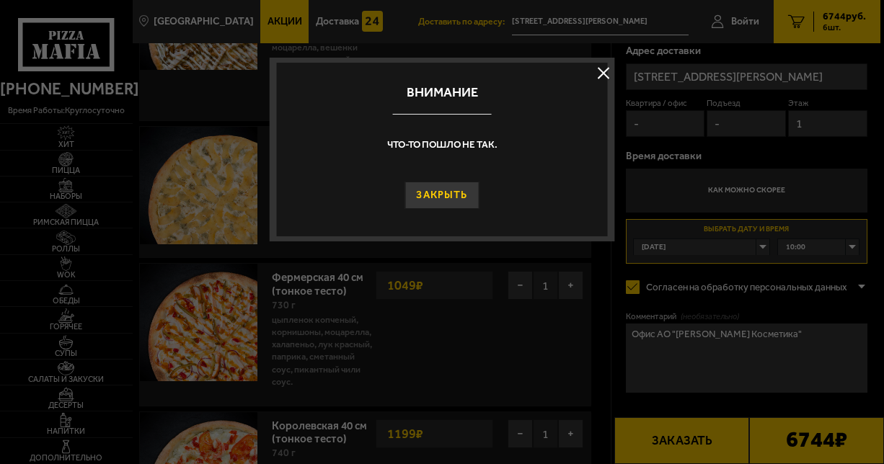
click at [451, 195] on button "Закрыть" at bounding box center [442, 195] width 74 height 27
